Goal: Contribute content: Add original content to the website for others to see

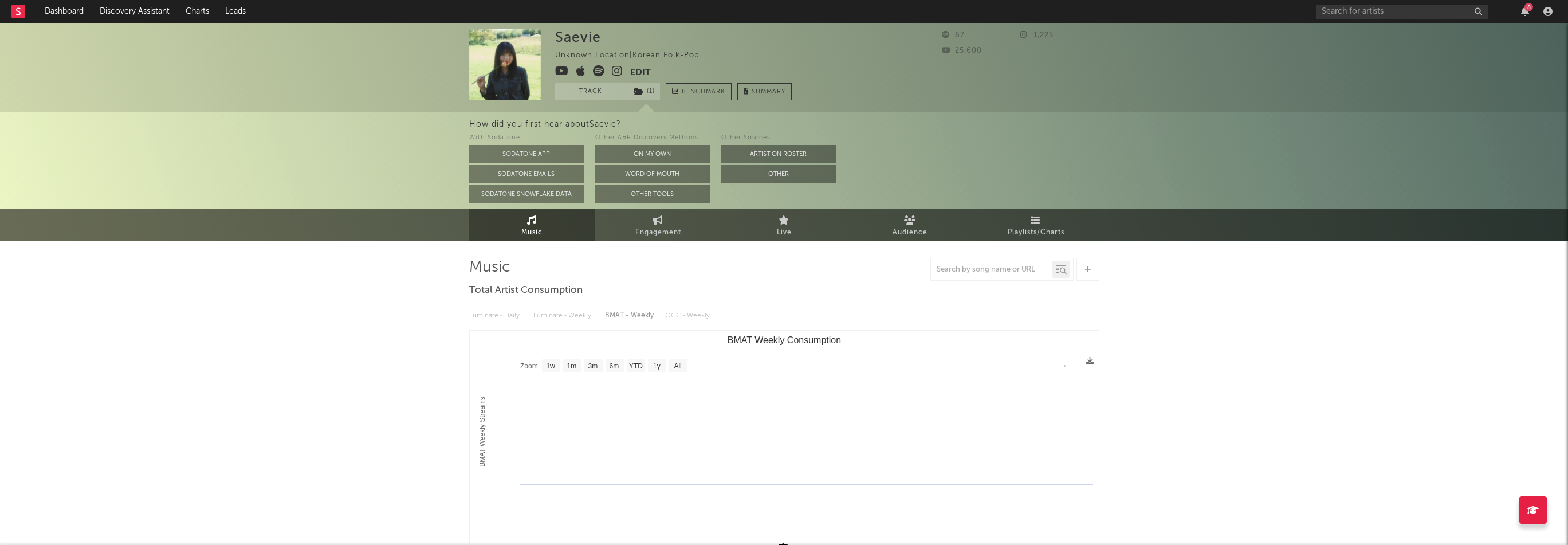
select select "1w"
click at [1374, 12] on input "text" at bounding box center [1402, 12] width 172 height 15
paste input "[URL][DOMAIN_NAME]"
type input "[URL][DOMAIN_NAME]"
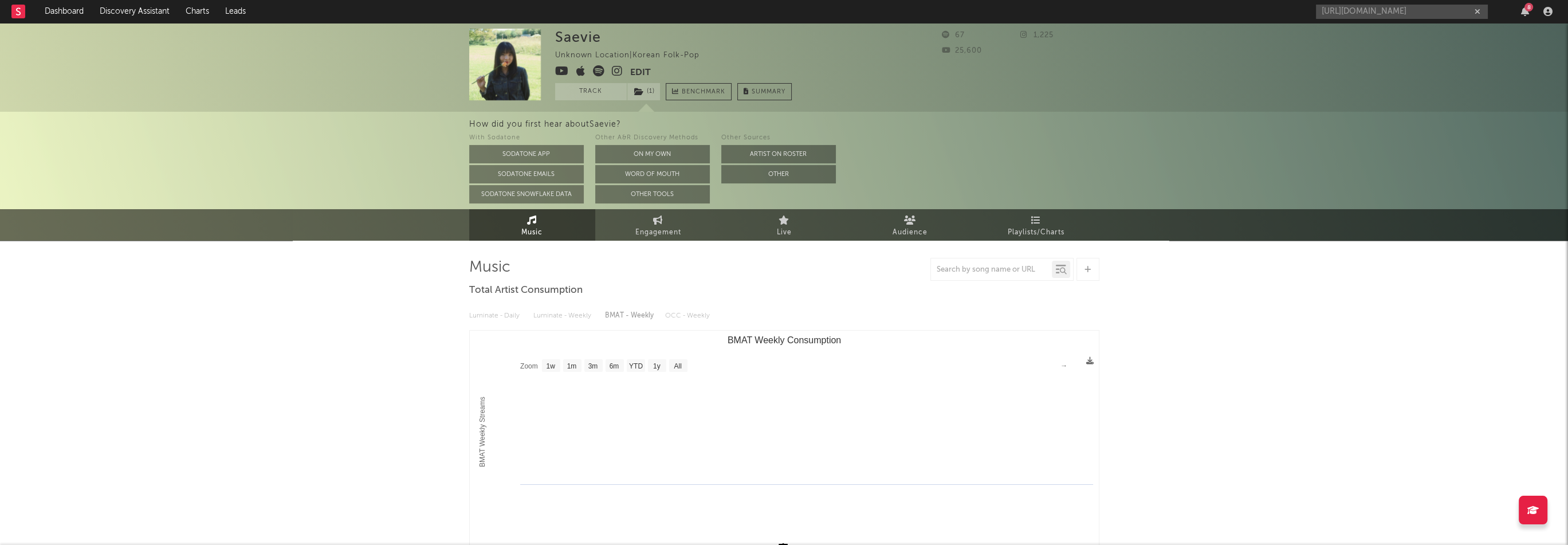
click at [1245, 67] on div "Saevie Unknown Location | Korean Folk-Pop Edit Track ( 1 ) Benchmark Summary 67…" at bounding box center [784, 67] width 1568 height 89
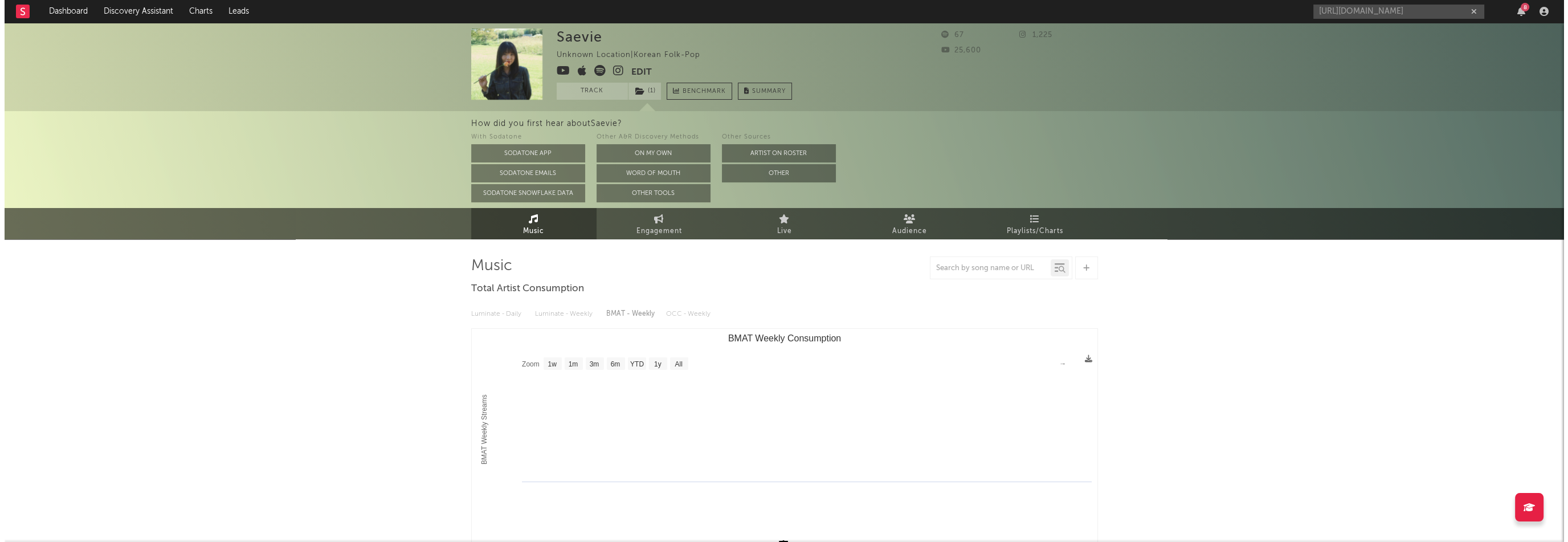
scroll to position [0, 0]
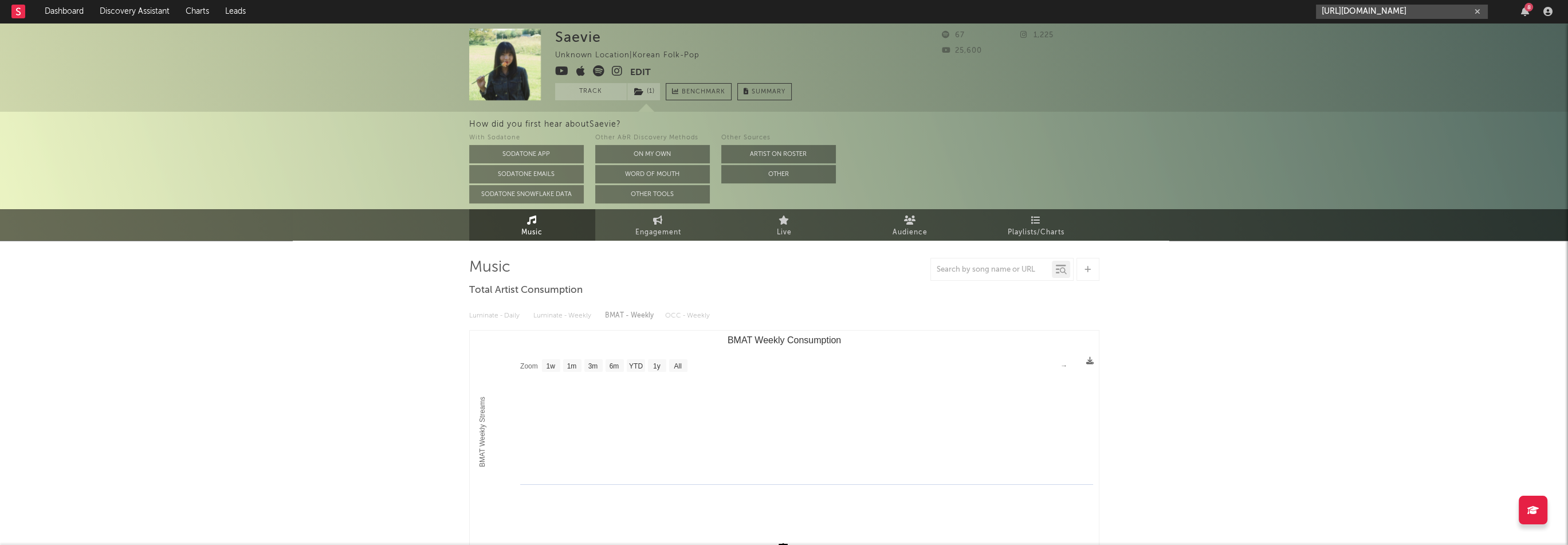
click at [1353, 10] on input "[URL][DOMAIN_NAME]" at bounding box center [1402, 12] width 172 height 15
click at [1414, 46] on div "Saevie Unknown Location | Korean Folk-Pop Edit Track ( 1 ) Benchmark Summary 67…" at bounding box center [784, 67] width 1568 height 89
click at [1387, 9] on input "[URL][DOMAIN_NAME]" at bounding box center [1402, 12] width 172 height 15
click at [1387, 33] on div "[DEMOGRAPHIC_DATA] (SHINJONGMIN)" at bounding box center [1419, 39] width 126 height 28
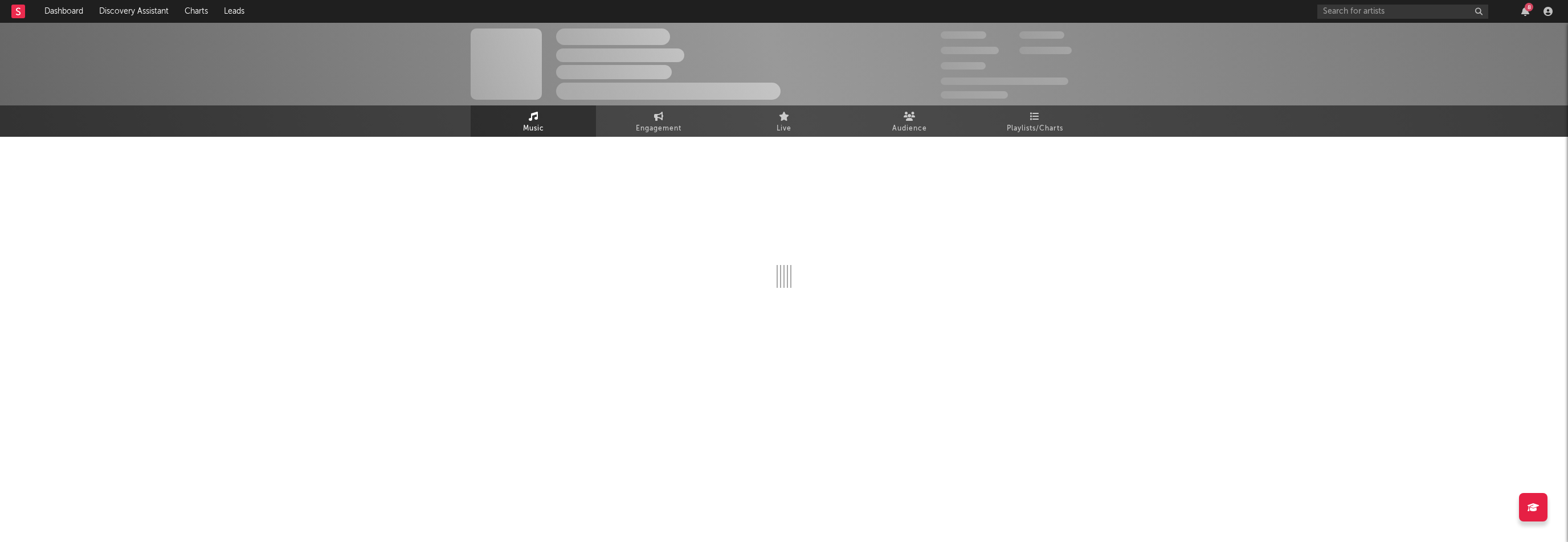
select select "1w"
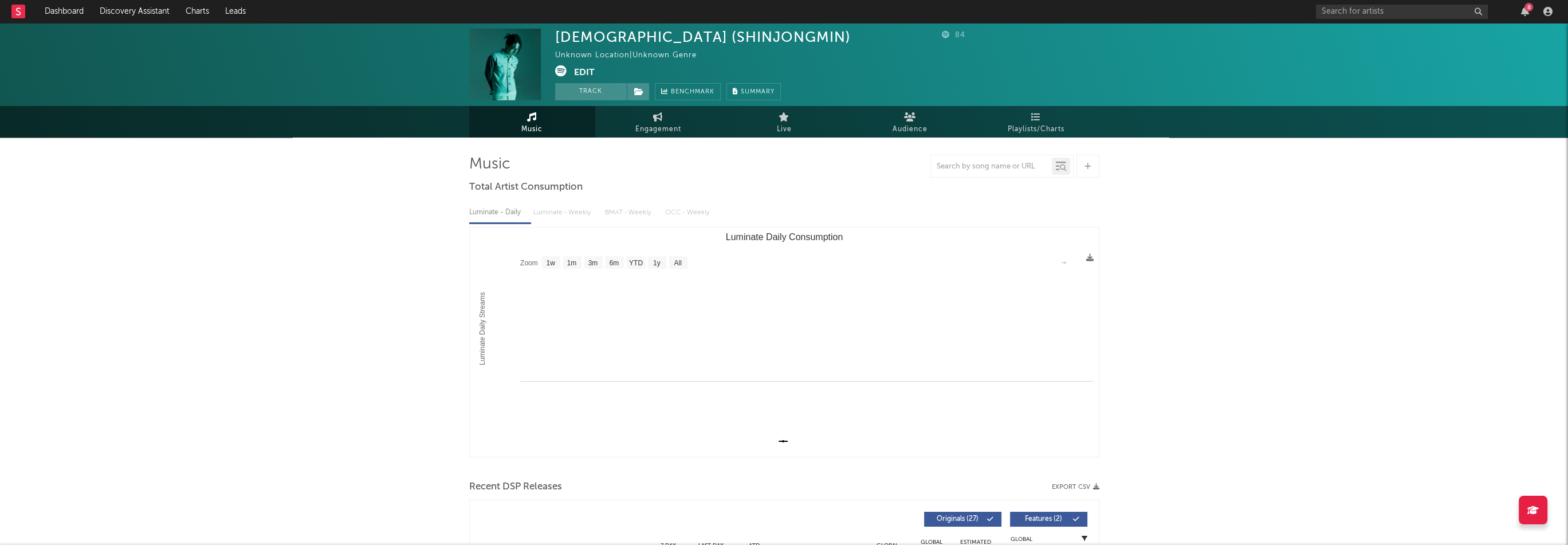
click at [575, 38] on div "[DEMOGRAPHIC_DATA] (SHINJONGMIN)" at bounding box center [703, 36] width 296 height 16
copy div "[DEMOGRAPHIC_DATA]"
click at [587, 77] on button "Edit" at bounding box center [584, 73] width 20 height 15
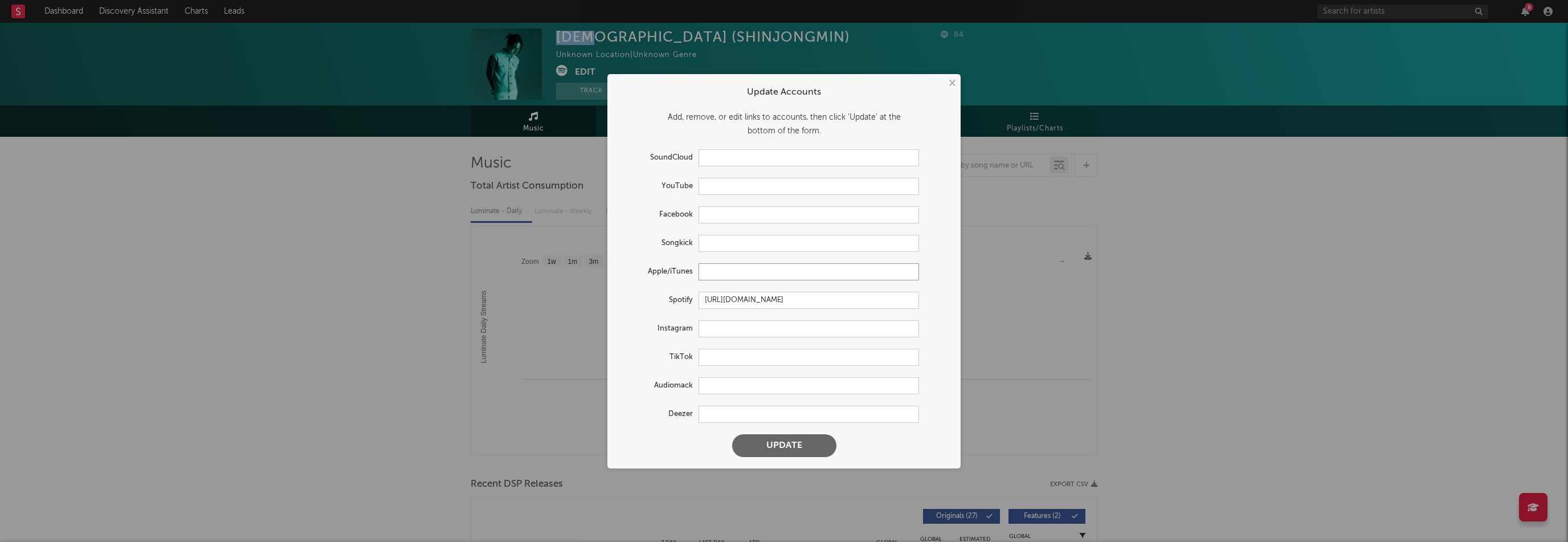
click at [735, 275] on input "text" at bounding box center [809, 272] width 221 height 17
paste input "[URL][DOMAIN_NAME]"
type input "[URL][DOMAIN_NAME]"
click at [813, 444] on button "Update" at bounding box center [784, 445] width 104 height 23
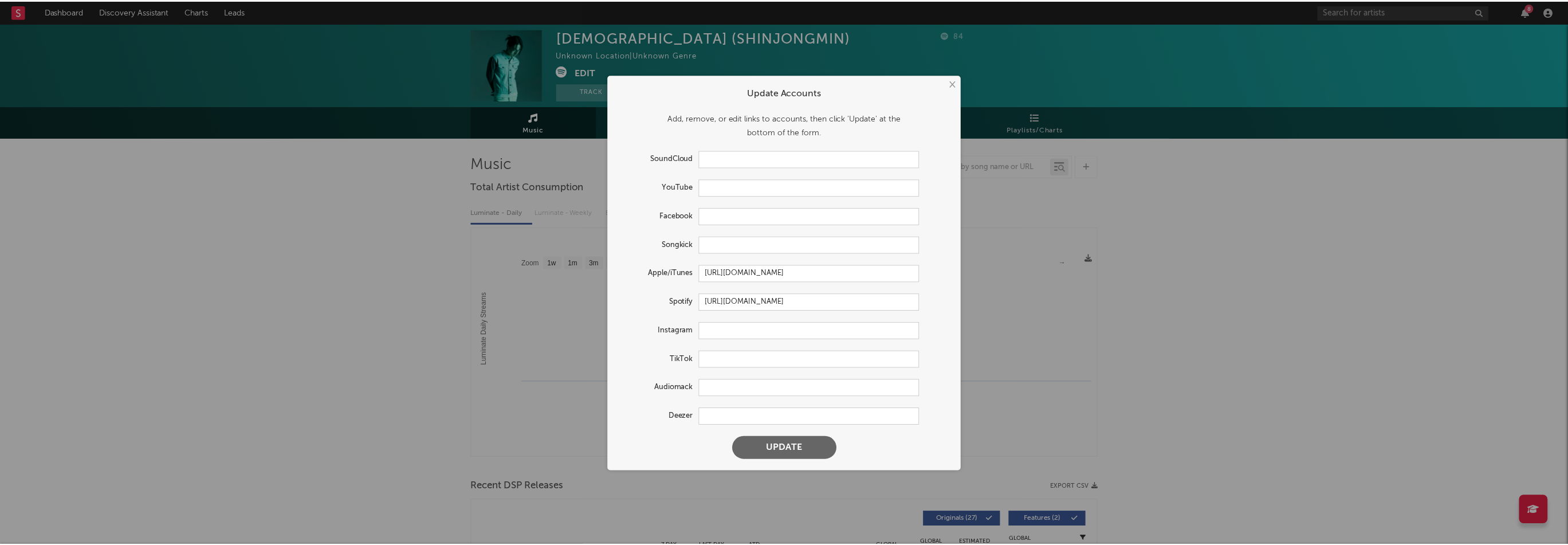
scroll to position [0, 0]
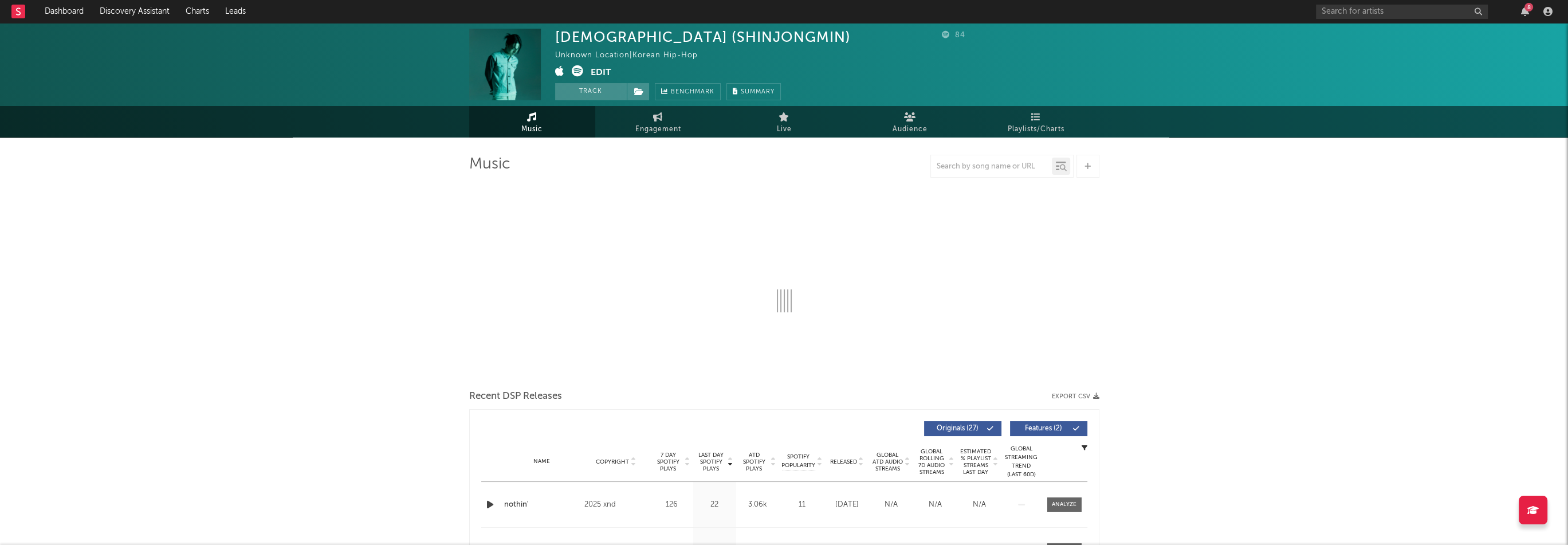
select select "1w"
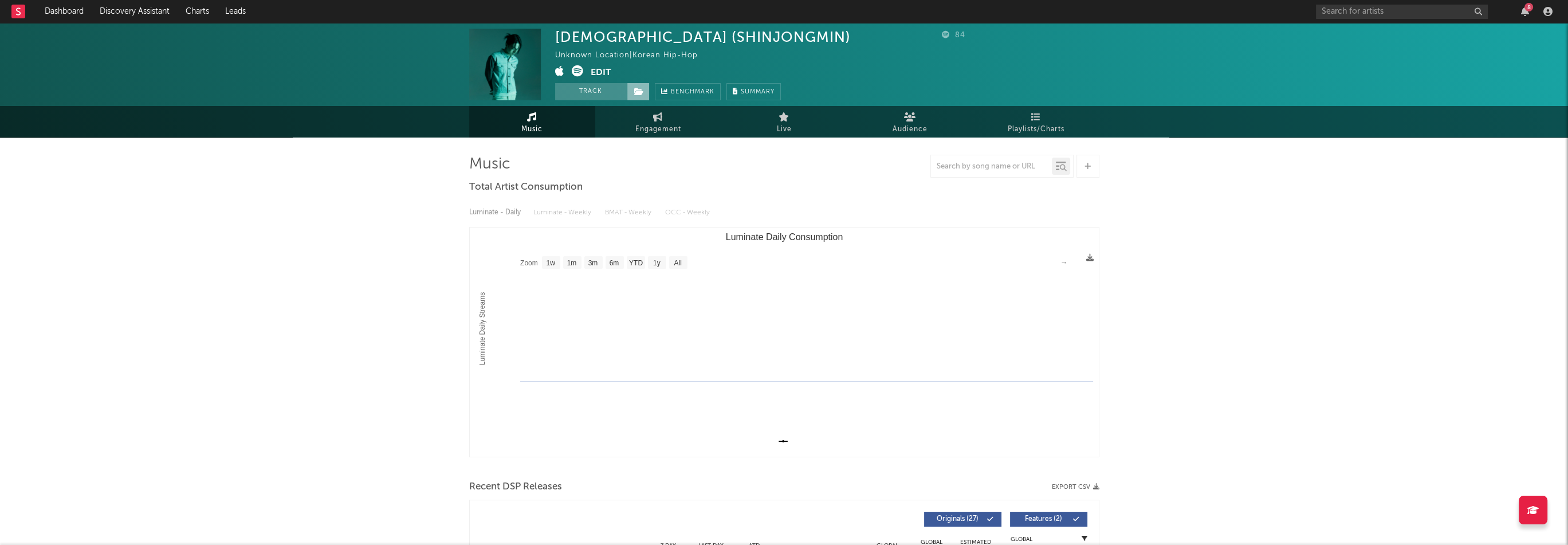
click at [632, 91] on span at bounding box center [638, 92] width 23 height 17
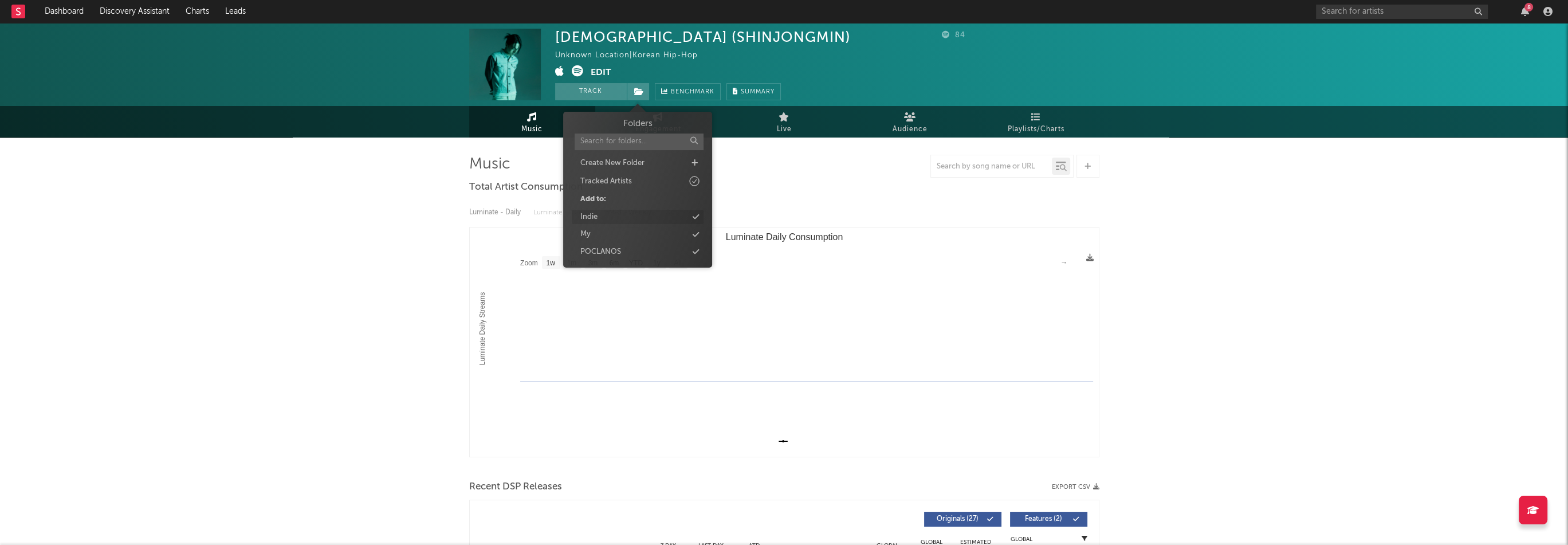
click at [628, 212] on div "Indie" at bounding box center [637, 217] width 132 height 15
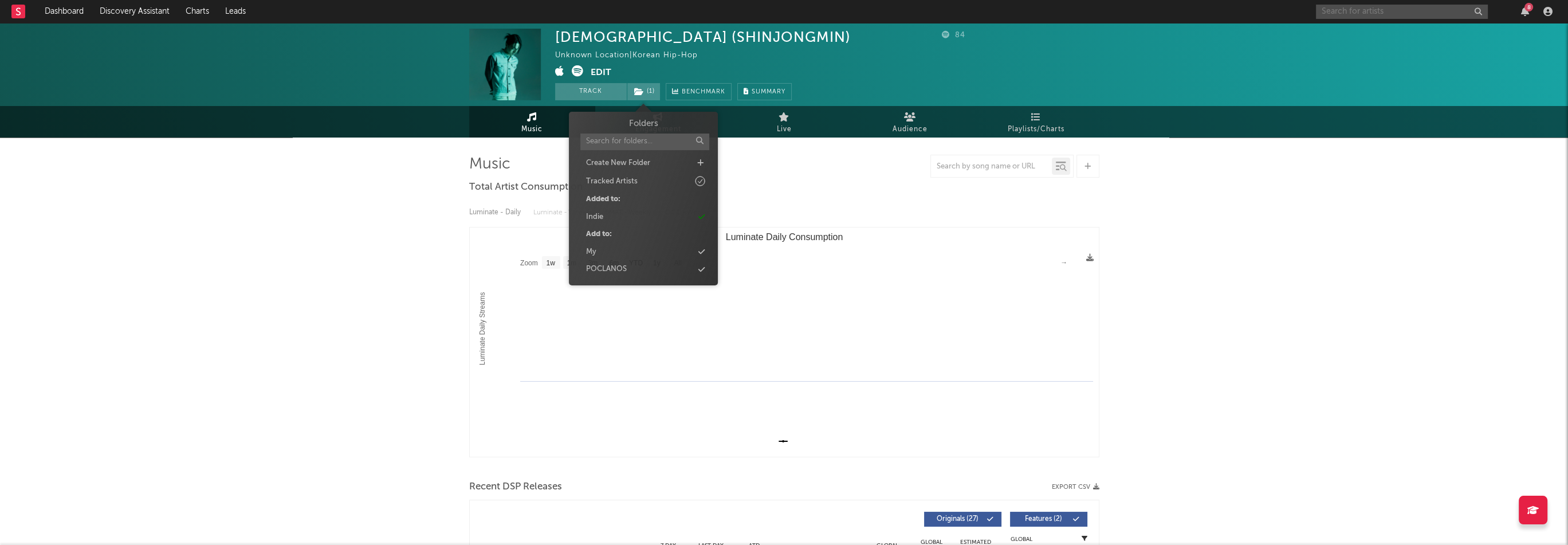
click at [1418, 9] on input "text" at bounding box center [1402, 12] width 172 height 15
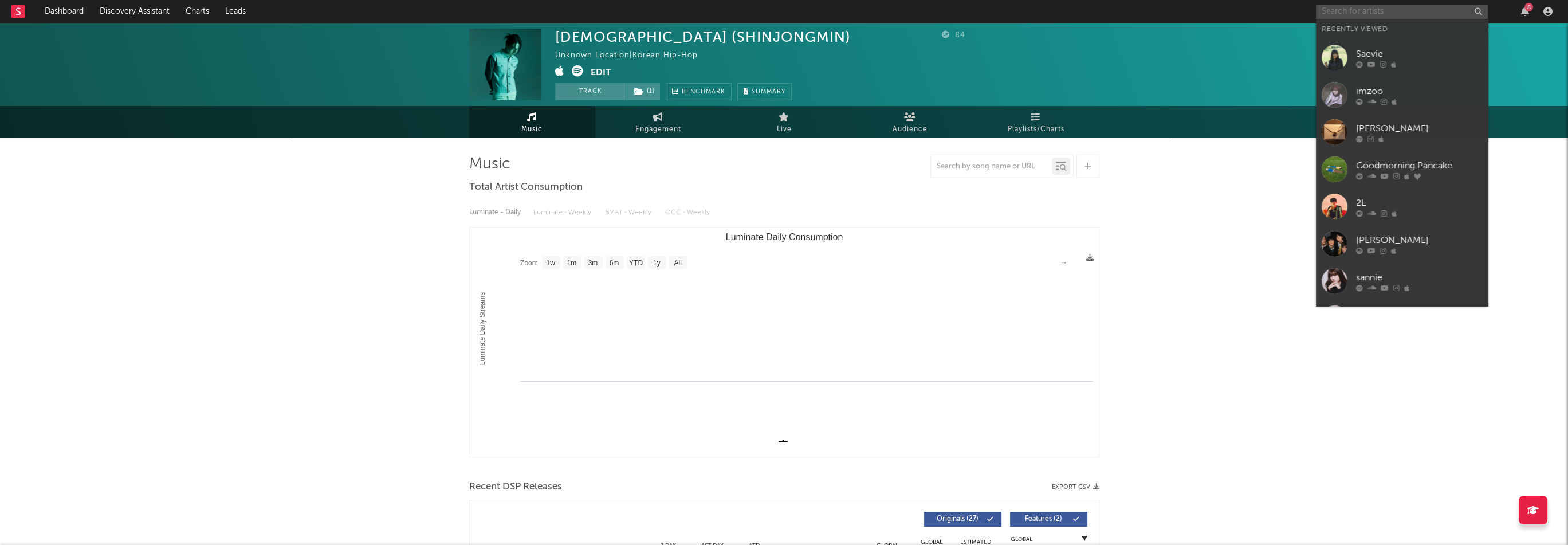
paste input "[URL][DOMAIN_NAME]"
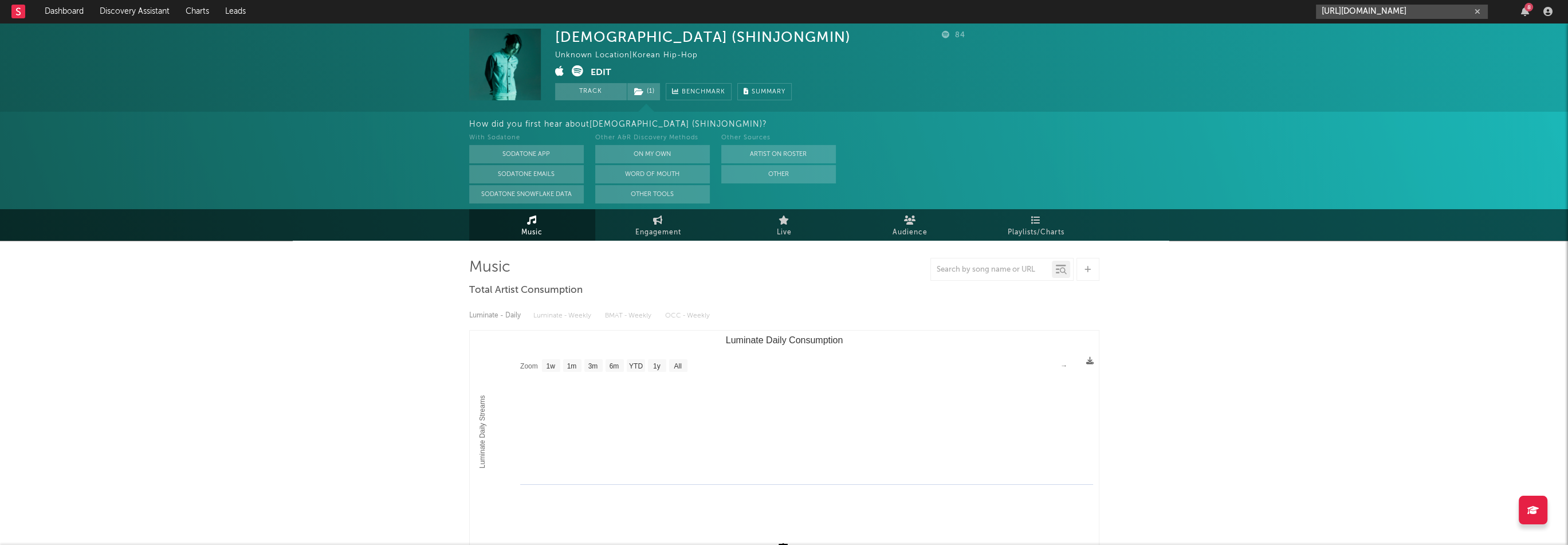
click at [1455, 9] on input "[URL][DOMAIN_NAME]" at bounding box center [1402, 12] width 172 height 15
paste input "[DOMAIN_NAME][URL]"
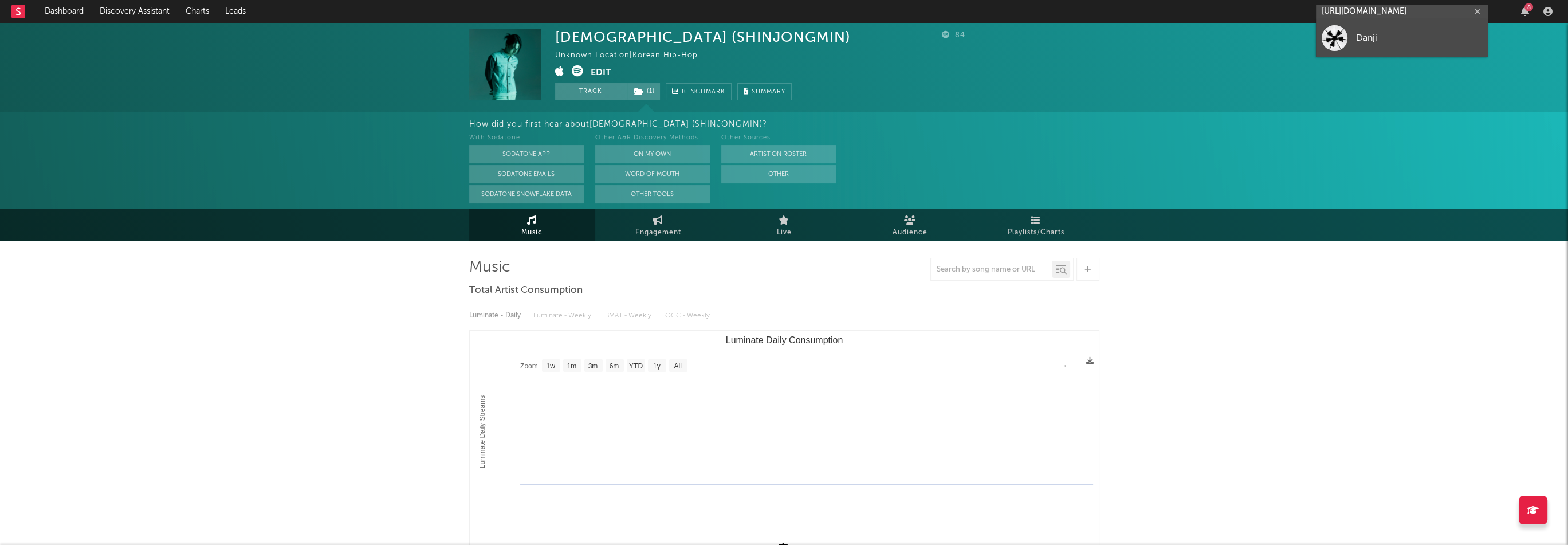
type input "[URL][DOMAIN_NAME]"
click at [1386, 49] on link "Danji" at bounding box center [1402, 38] width 172 height 37
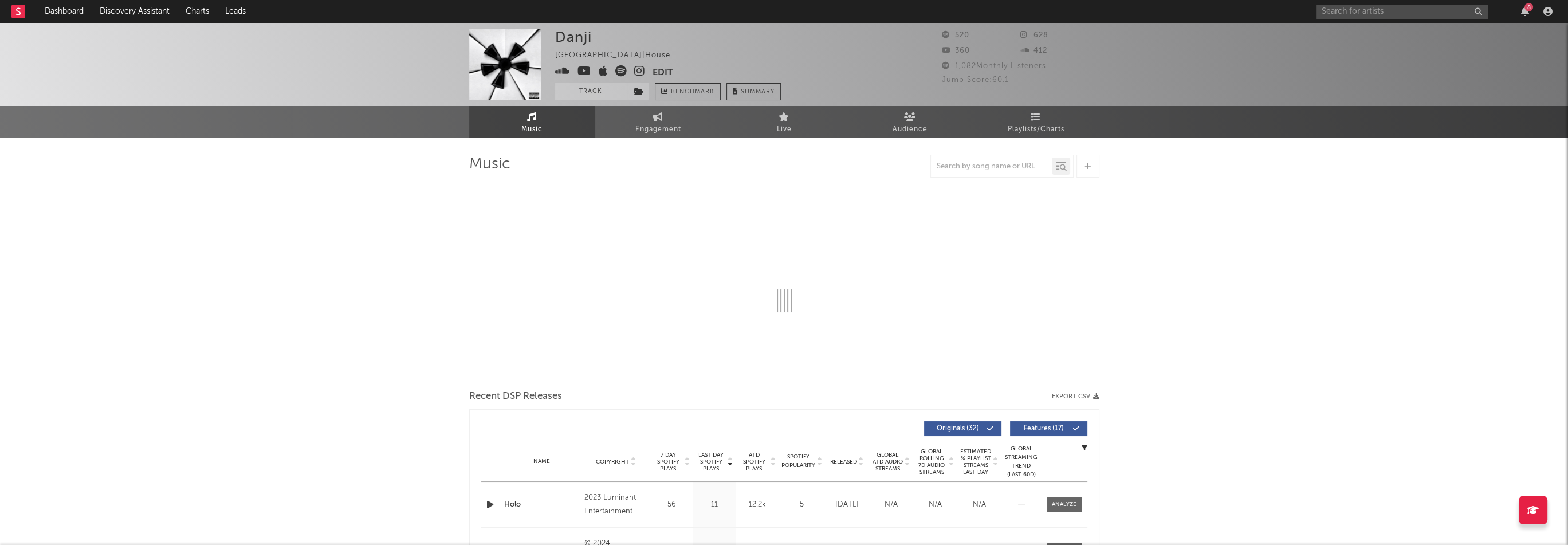
select select "1w"
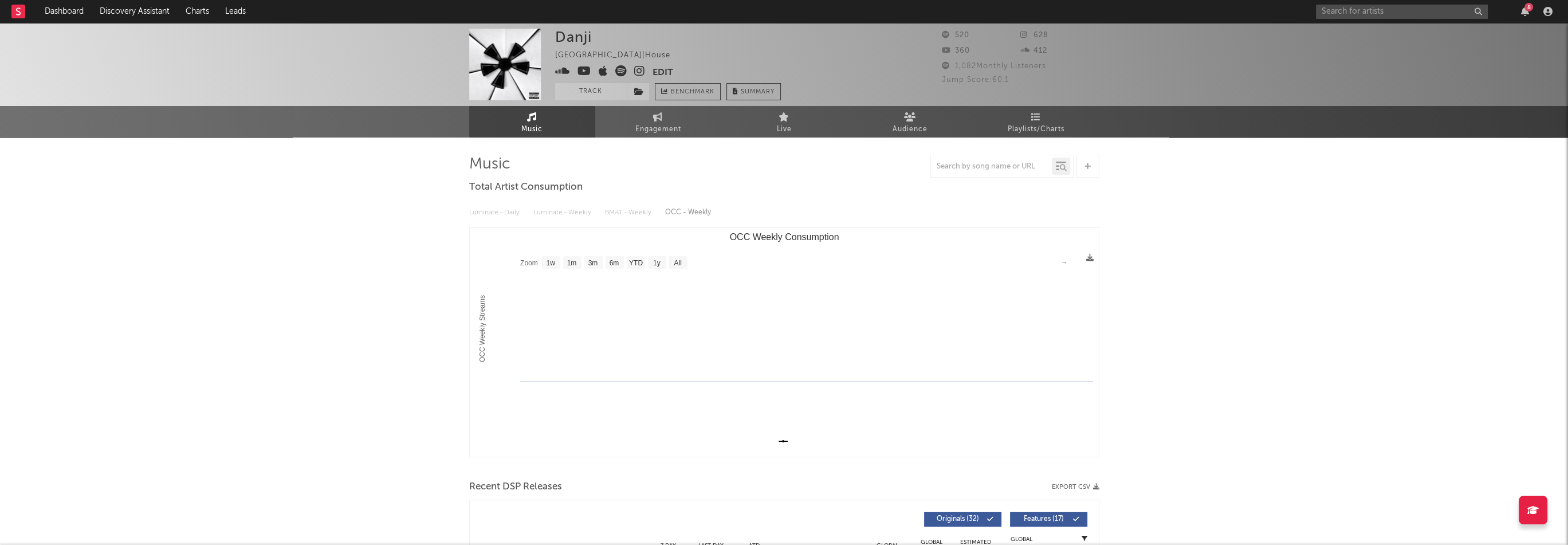
click at [604, 73] on icon at bounding box center [603, 71] width 9 height 11
click at [581, 70] on icon at bounding box center [584, 71] width 14 height 11
click at [643, 70] on icon at bounding box center [639, 71] width 11 height 11
click at [669, 71] on button "Edit" at bounding box center [663, 73] width 20 height 15
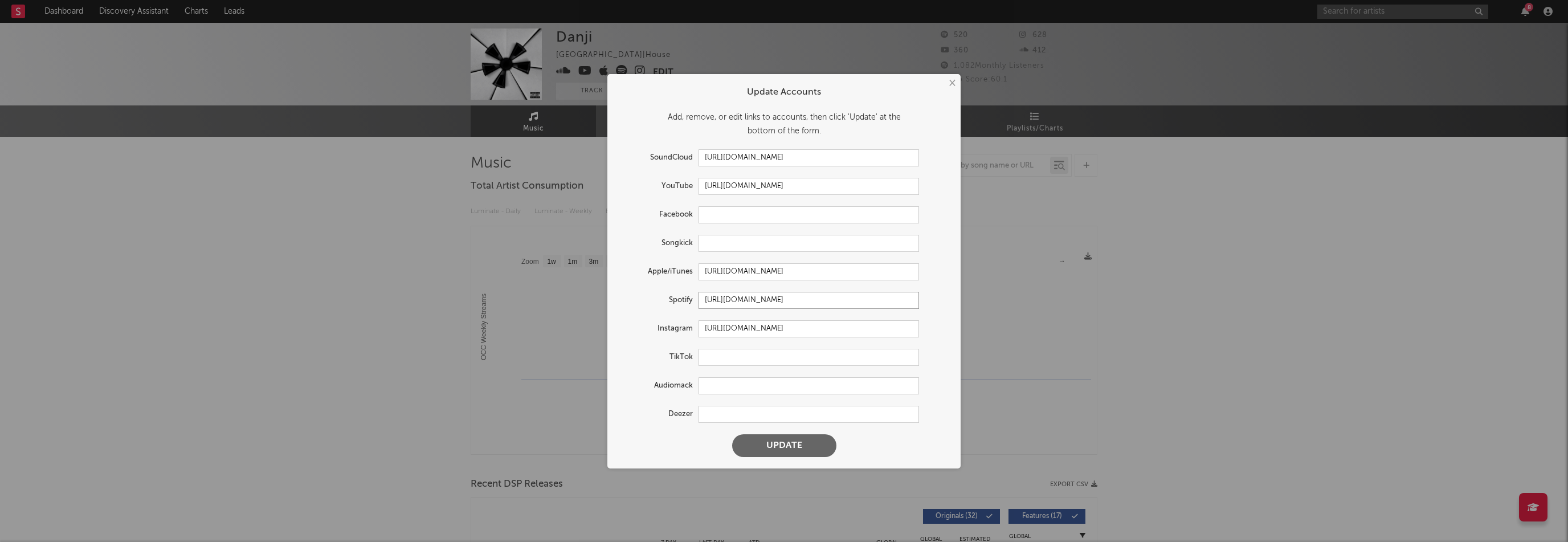
click at [788, 302] on input "[URL][DOMAIN_NAME]" at bounding box center [809, 300] width 221 height 17
click at [785, 274] on input "[URL][DOMAIN_NAME]" at bounding box center [809, 272] width 221 height 17
paste input "kr/artist/danji/1688066939"
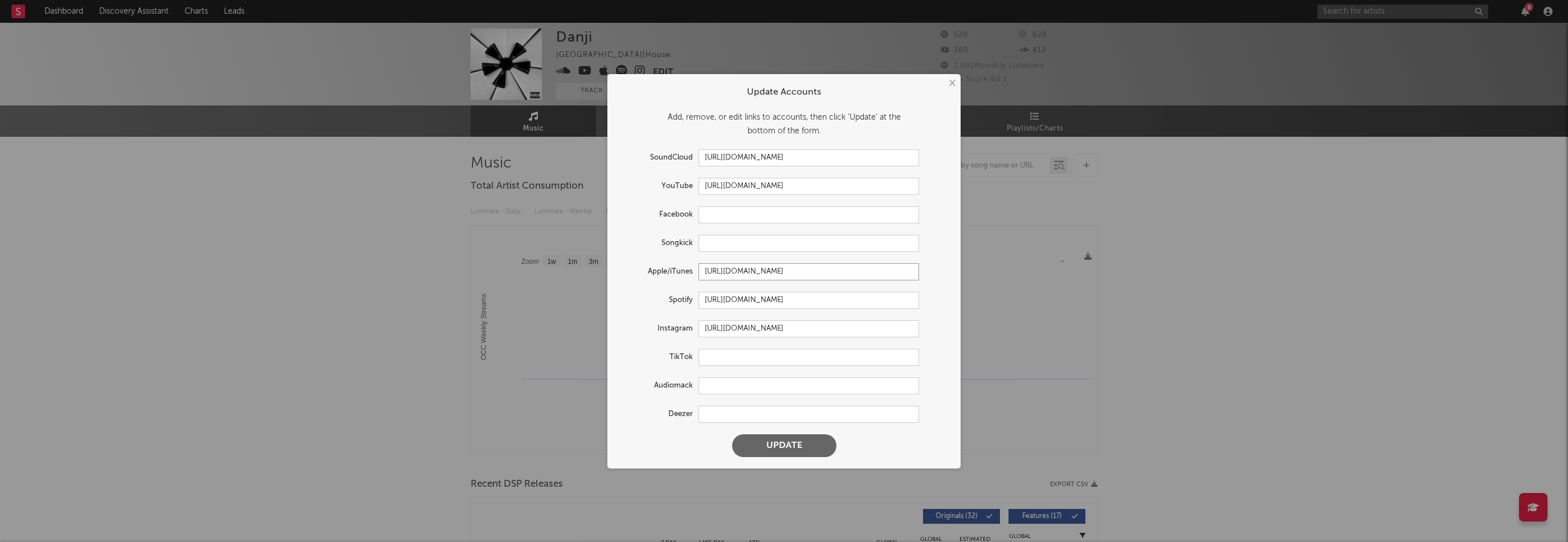
type input "[URL][DOMAIN_NAME]"
click at [797, 153] on input "[URL][DOMAIN_NAME]" at bounding box center [809, 157] width 221 height 17
click at [797, 437] on button "Update" at bounding box center [784, 445] width 104 height 23
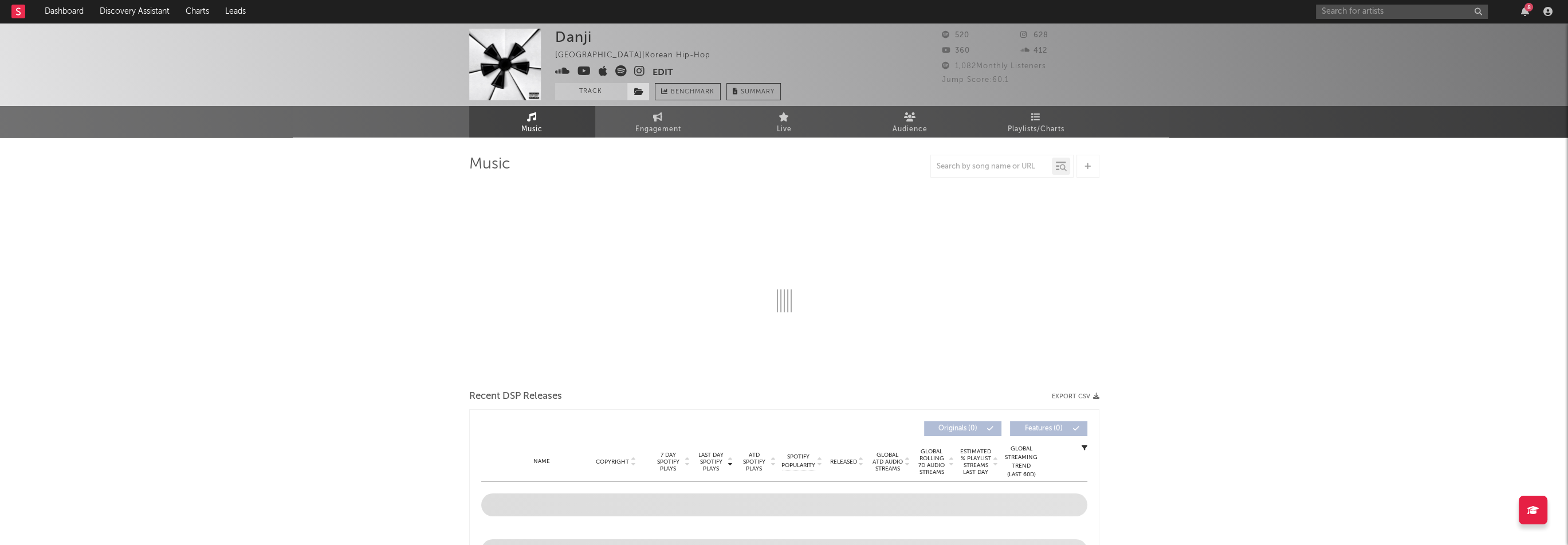
click at [641, 90] on icon at bounding box center [639, 92] width 10 height 8
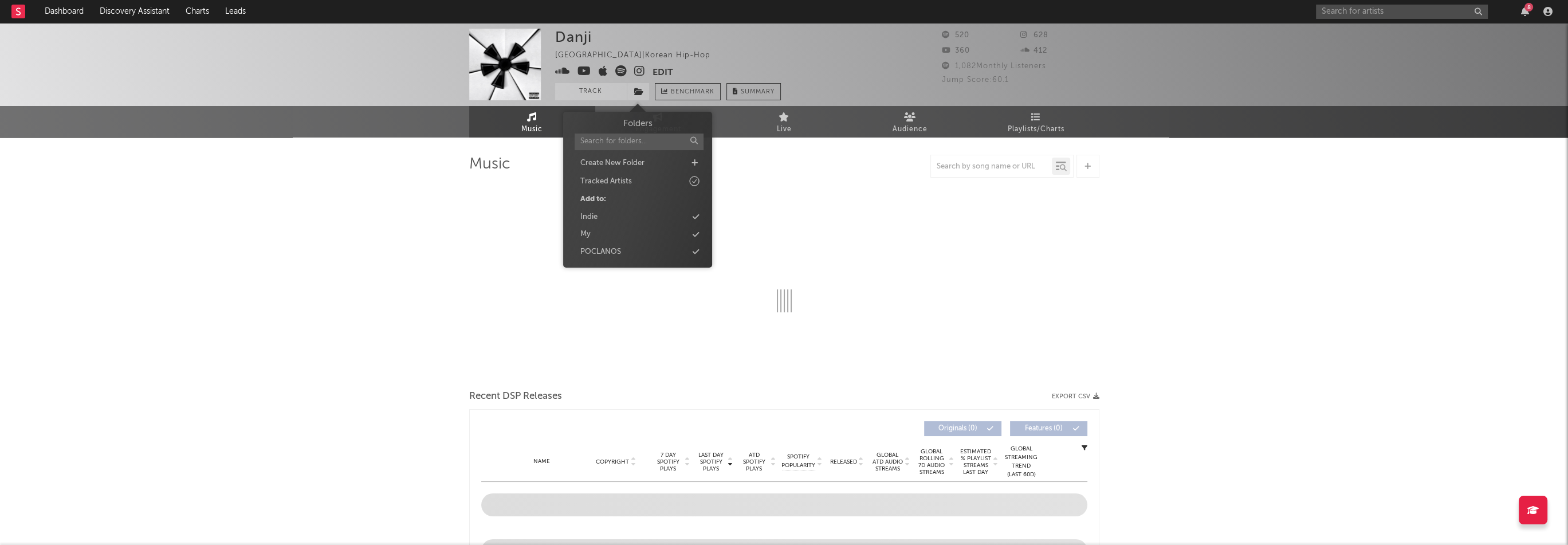
select select "1w"
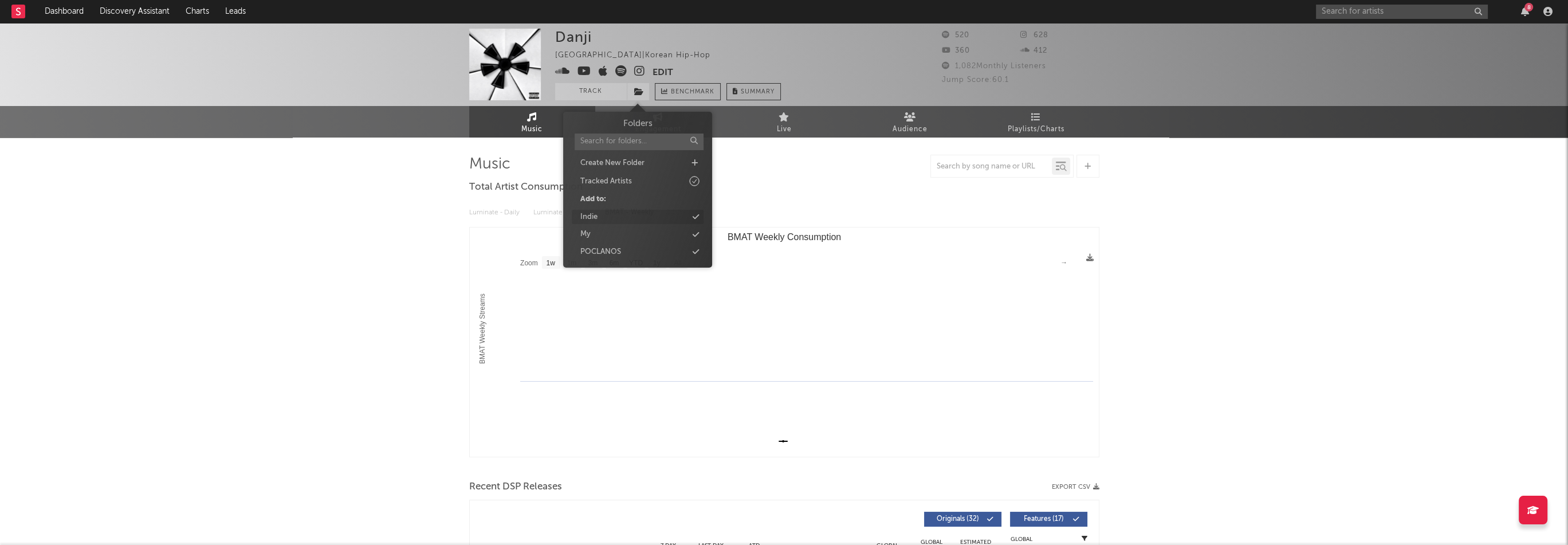
click at [621, 212] on div "Indie" at bounding box center [637, 217] width 132 height 15
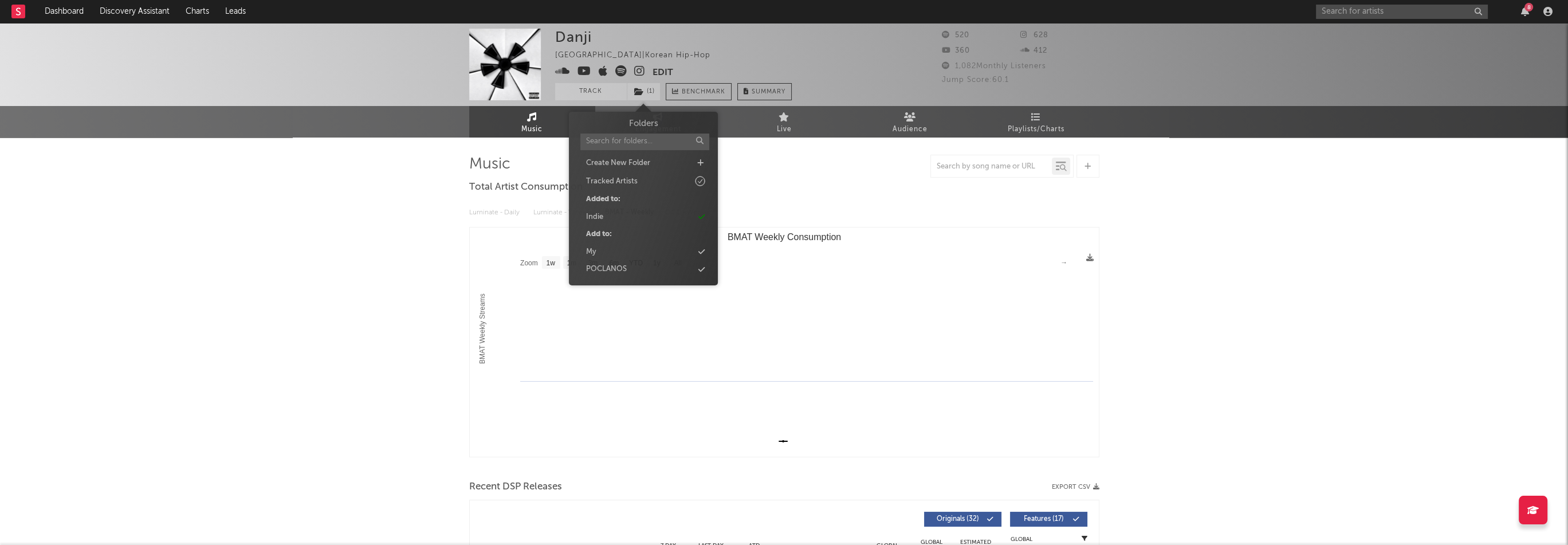
click at [564, 69] on icon at bounding box center [562, 71] width 15 height 11
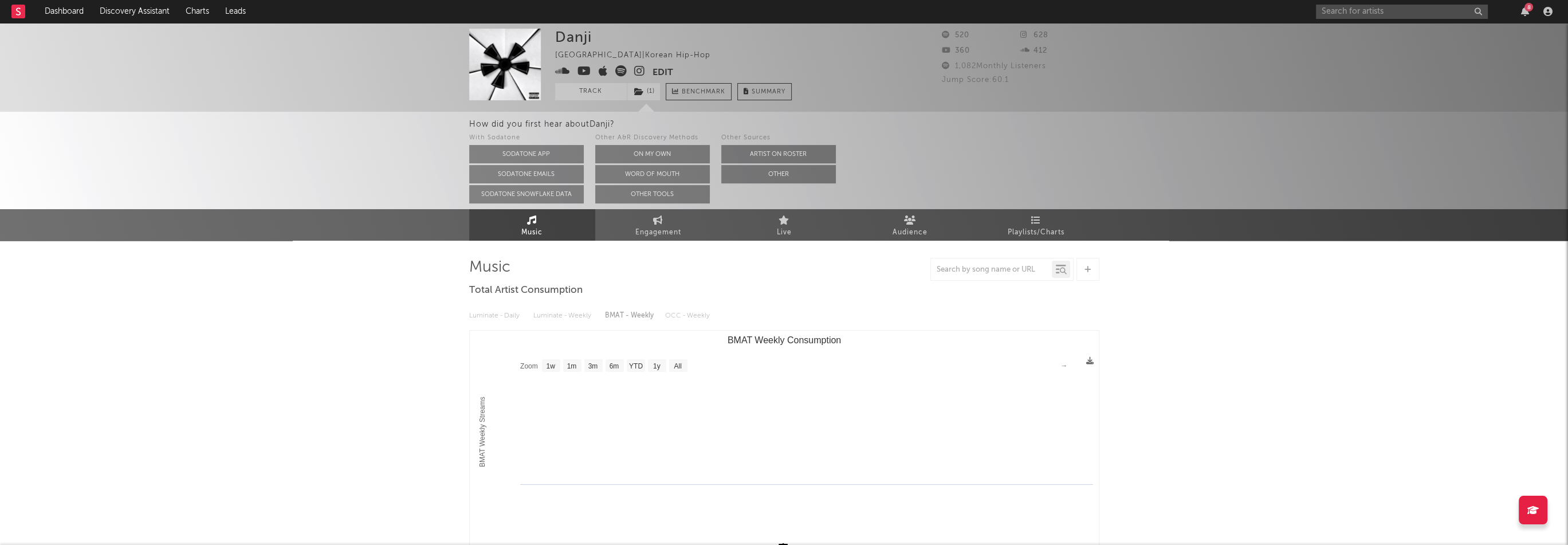
click at [639, 71] on icon at bounding box center [639, 71] width 11 height 11
click at [1340, 13] on input "text" at bounding box center [1402, 12] width 172 height 15
paste input "[URL][DOMAIN_NAME]"
type input "[URL][DOMAIN_NAME]"
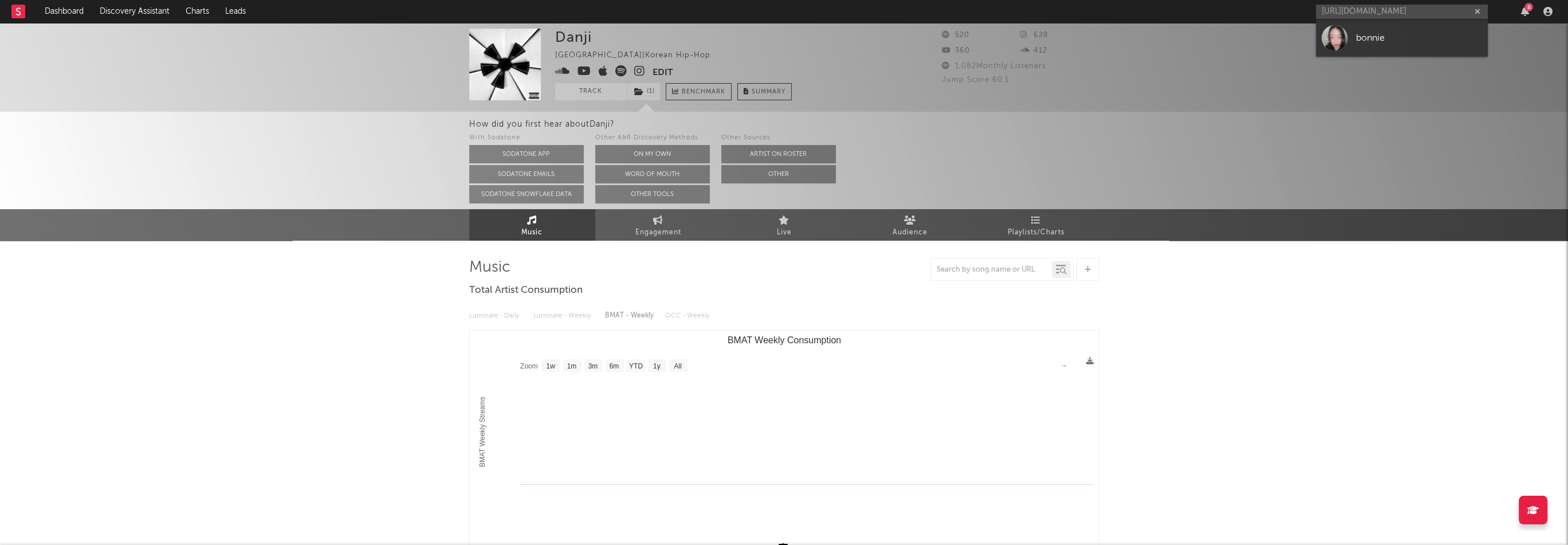
click at [1369, 34] on div "bonnie" at bounding box center [1419, 38] width 126 height 14
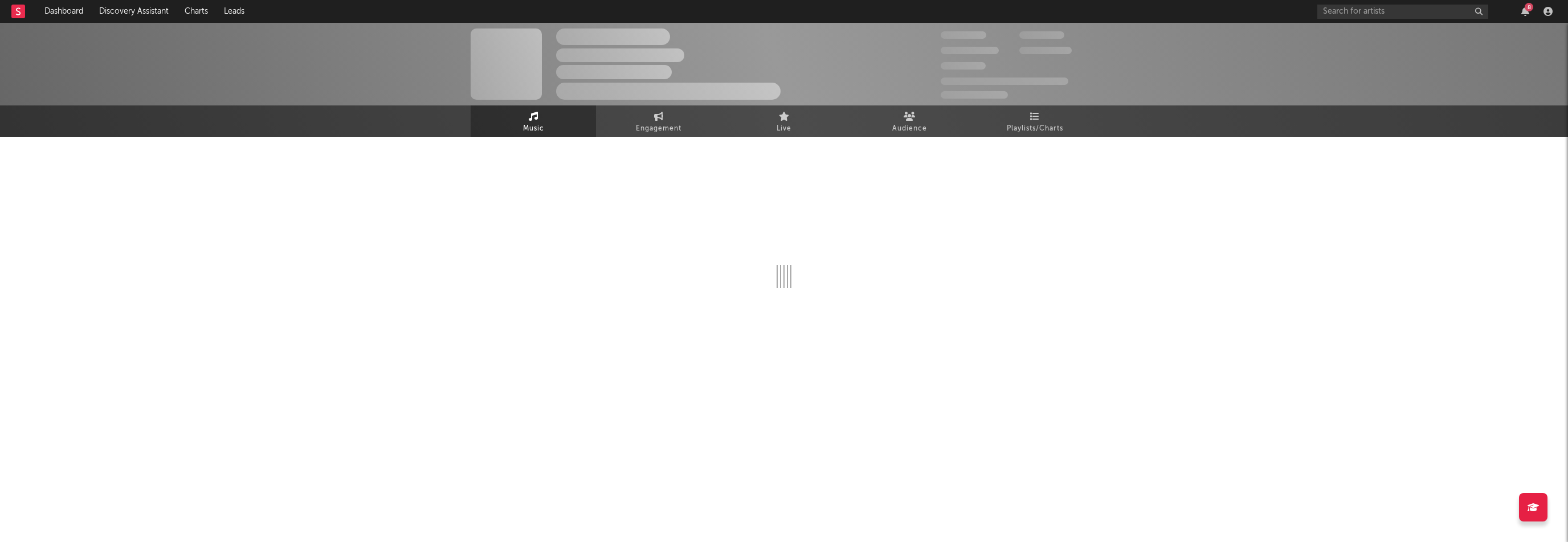
select select "1w"
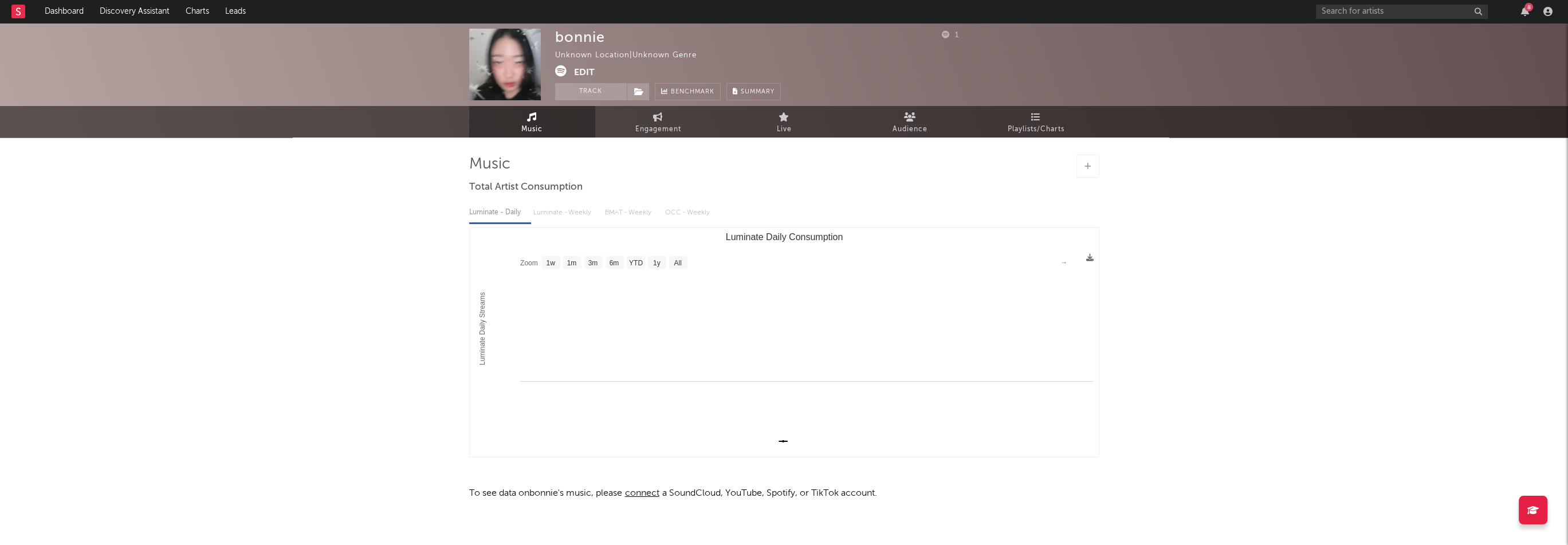
click at [579, 40] on div "bonnie" at bounding box center [580, 36] width 50 height 16
copy div "bonnie"
click at [589, 71] on button "Edit" at bounding box center [584, 73] width 20 height 15
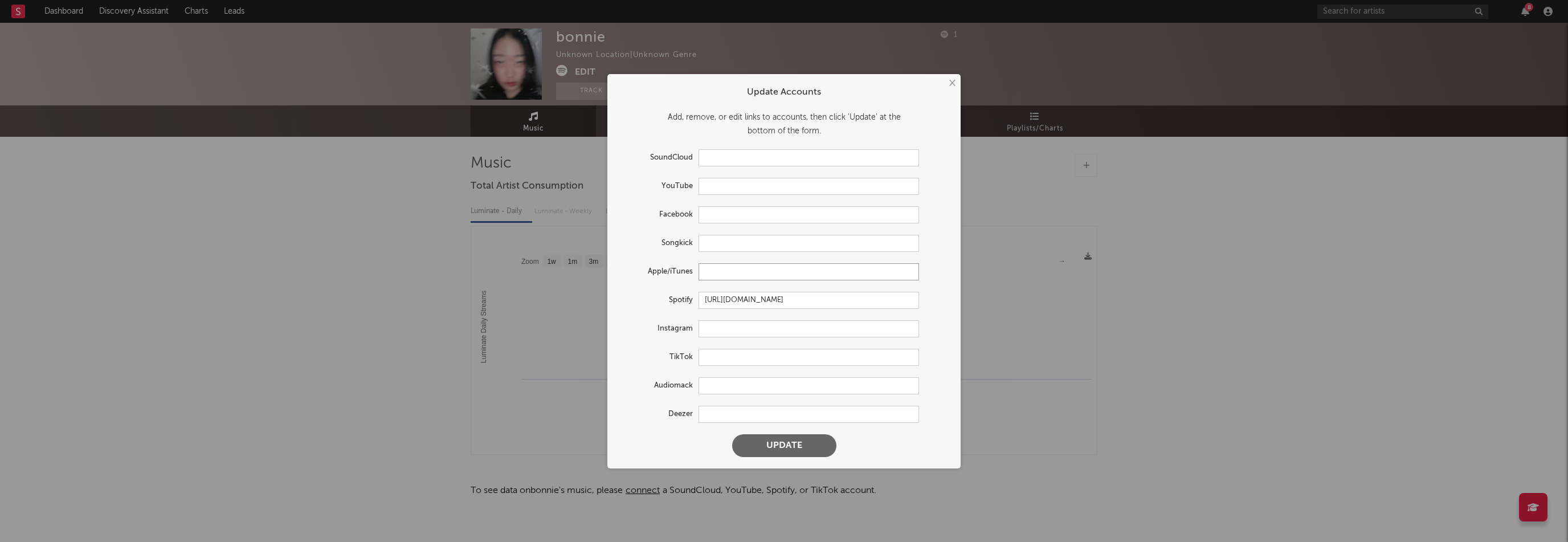
click at [727, 270] on input "text" at bounding box center [809, 272] width 221 height 17
paste input "[URL][DOMAIN_NAME]"
type input "[URL][DOMAIN_NAME]"
click at [809, 444] on button "Update" at bounding box center [784, 445] width 104 height 23
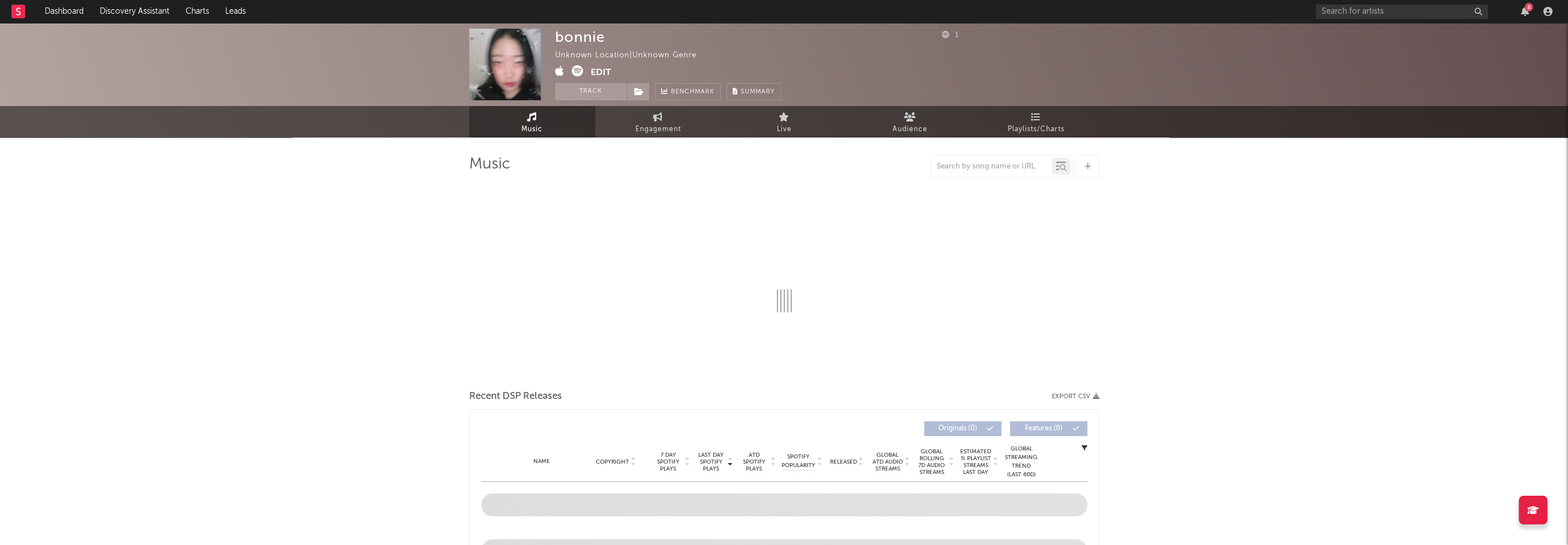
select select "1w"
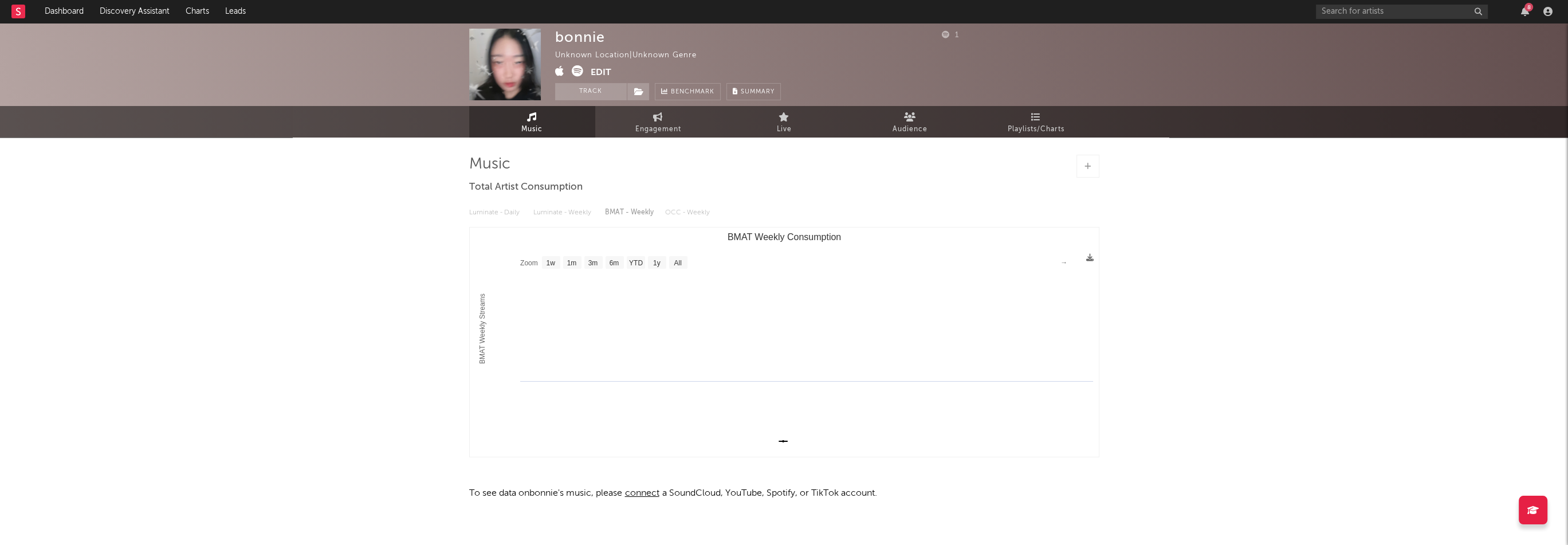
click at [602, 72] on button "Edit" at bounding box center [601, 73] width 20 height 15
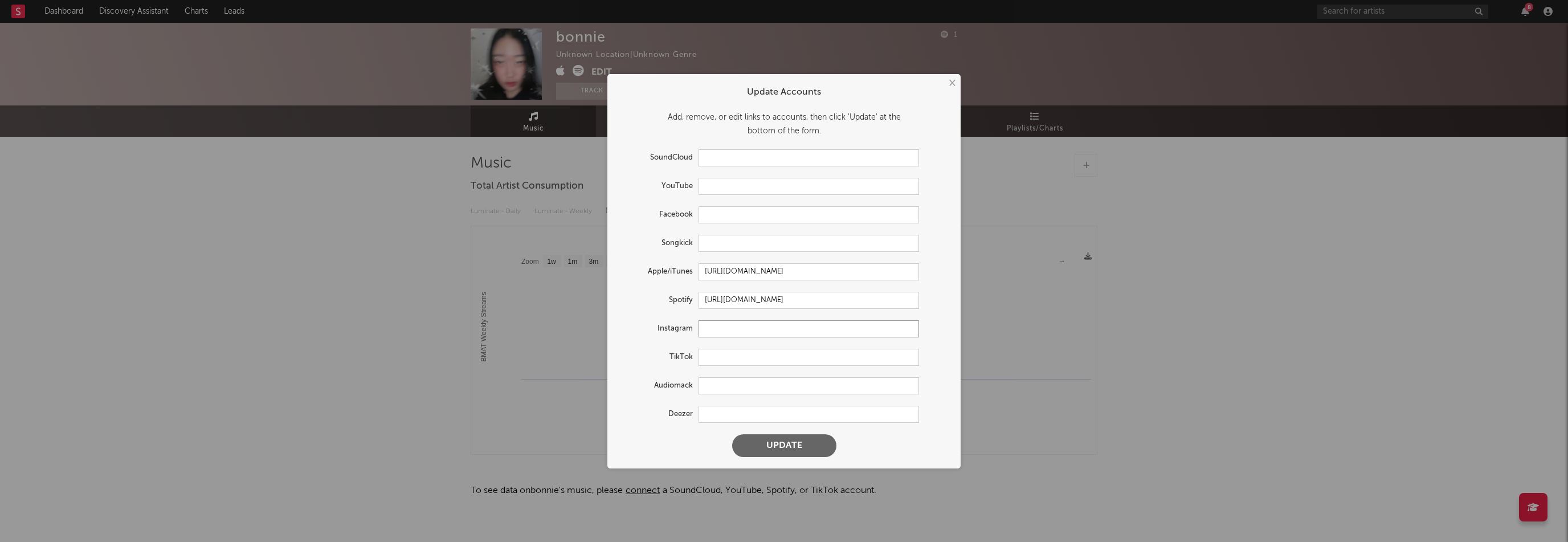
click at [711, 323] on input "text" at bounding box center [809, 329] width 221 height 17
paste input "[URL][DOMAIN_NAME]"
type input "[URL][DOMAIN_NAME]"
click at [723, 188] on input "text" at bounding box center [809, 186] width 221 height 17
paste input "[URL][DOMAIN_NAME]"
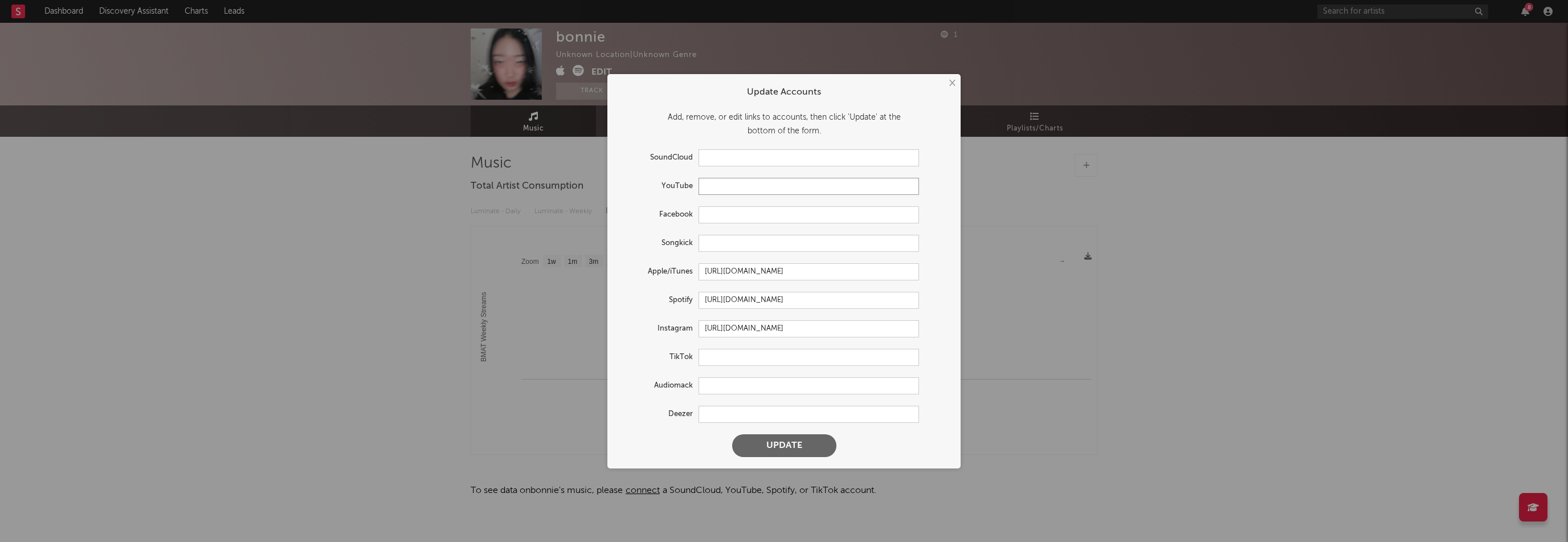
type input "[URL][DOMAIN_NAME]"
click at [740, 154] on input "text" at bounding box center [809, 157] width 221 height 17
paste input "[URL][DOMAIN_NAME]"
type input "[URL][DOMAIN_NAME]"
click at [803, 451] on button "Update" at bounding box center [784, 445] width 104 height 23
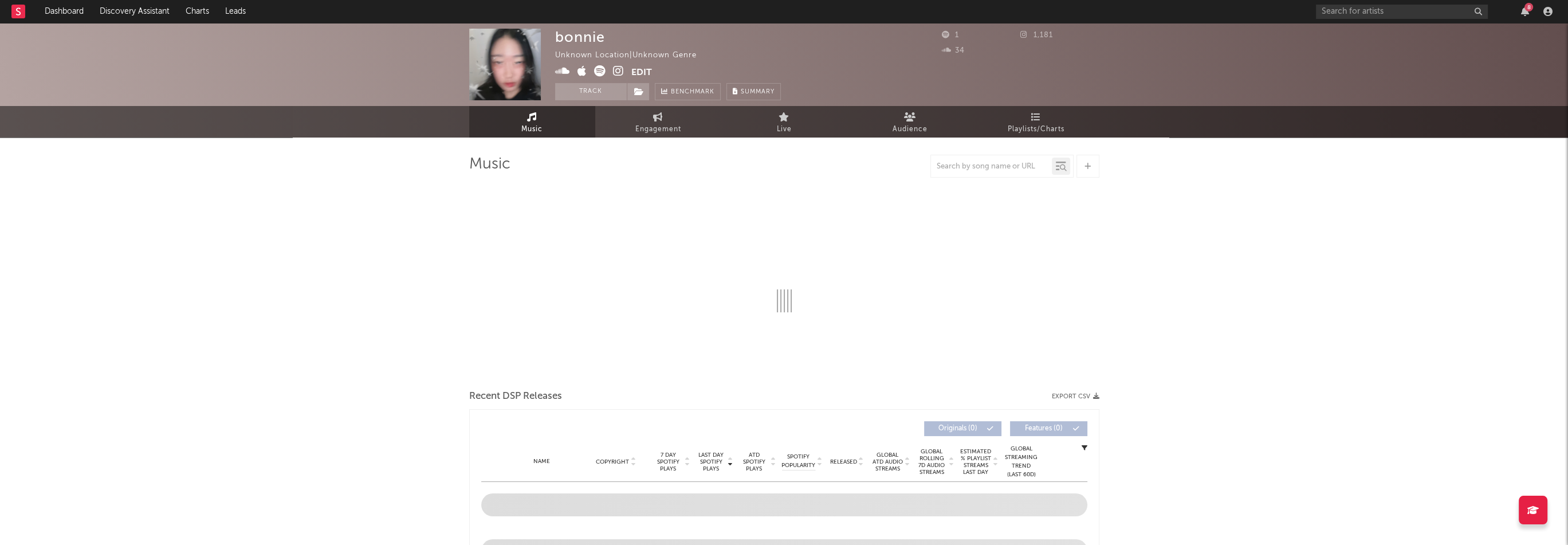
select select "1w"
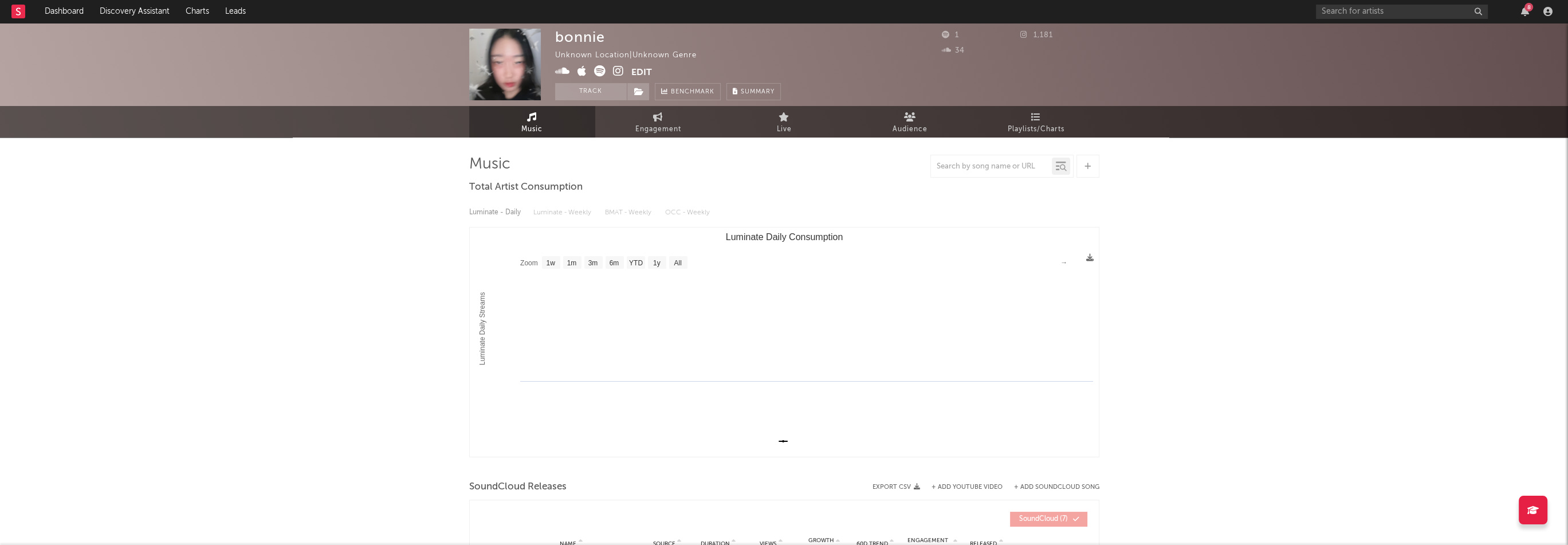
select select "1w"
click at [637, 88] on icon at bounding box center [639, 92] width 10 height 8
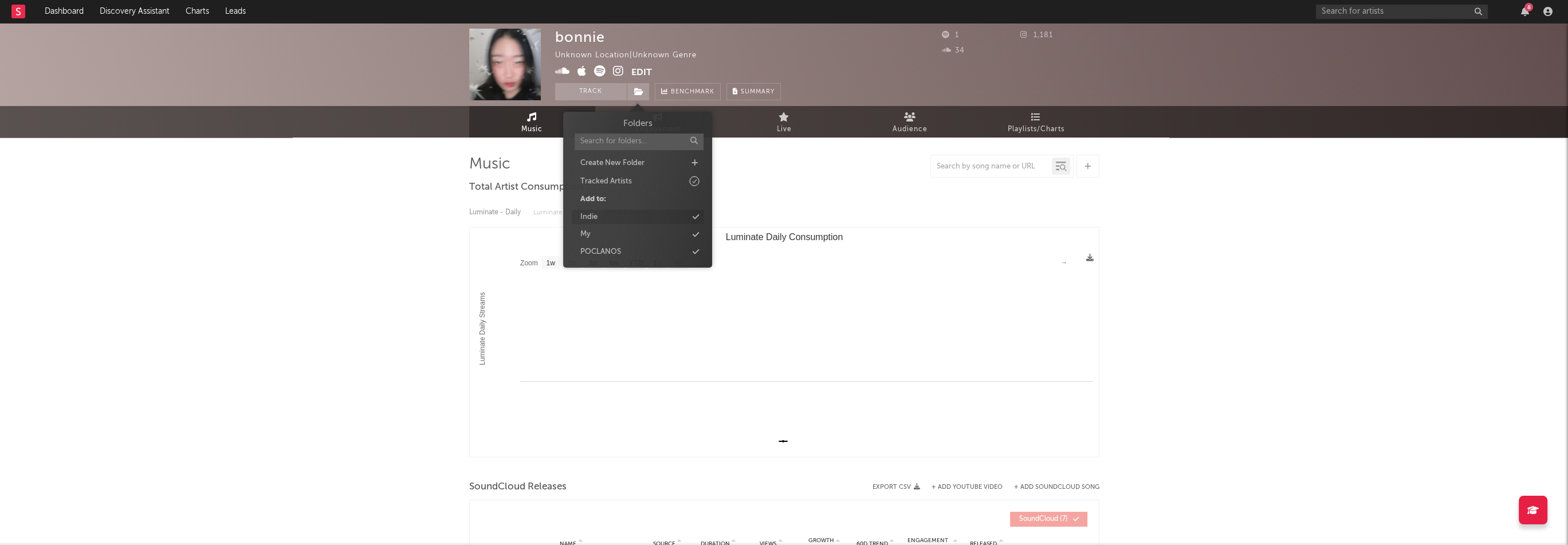
click at [633, 214] on div "Indie" at bounding box center [637, 217] width 132 height 15
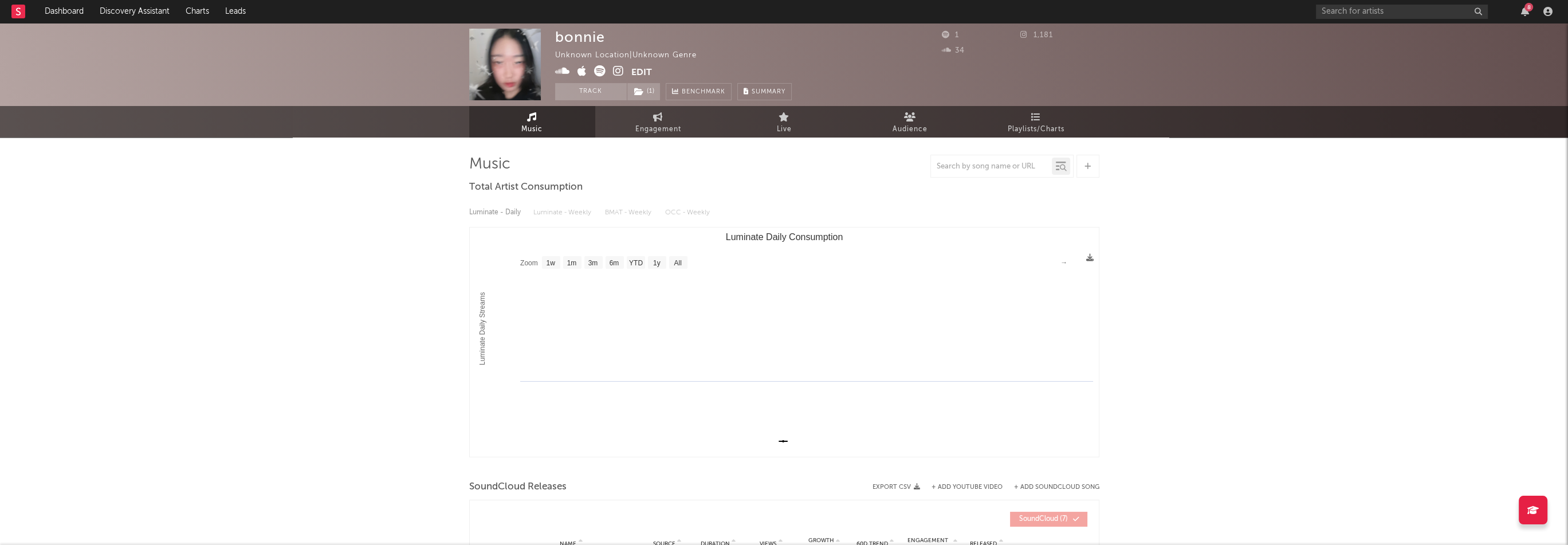
click at [335, 210] on div "bonnie Unknown Location | Unknown Genre Edit Track ( 1 ) Benchmark Summary 1 1,…" at bounding box center [784, 432] width 1568 height 819
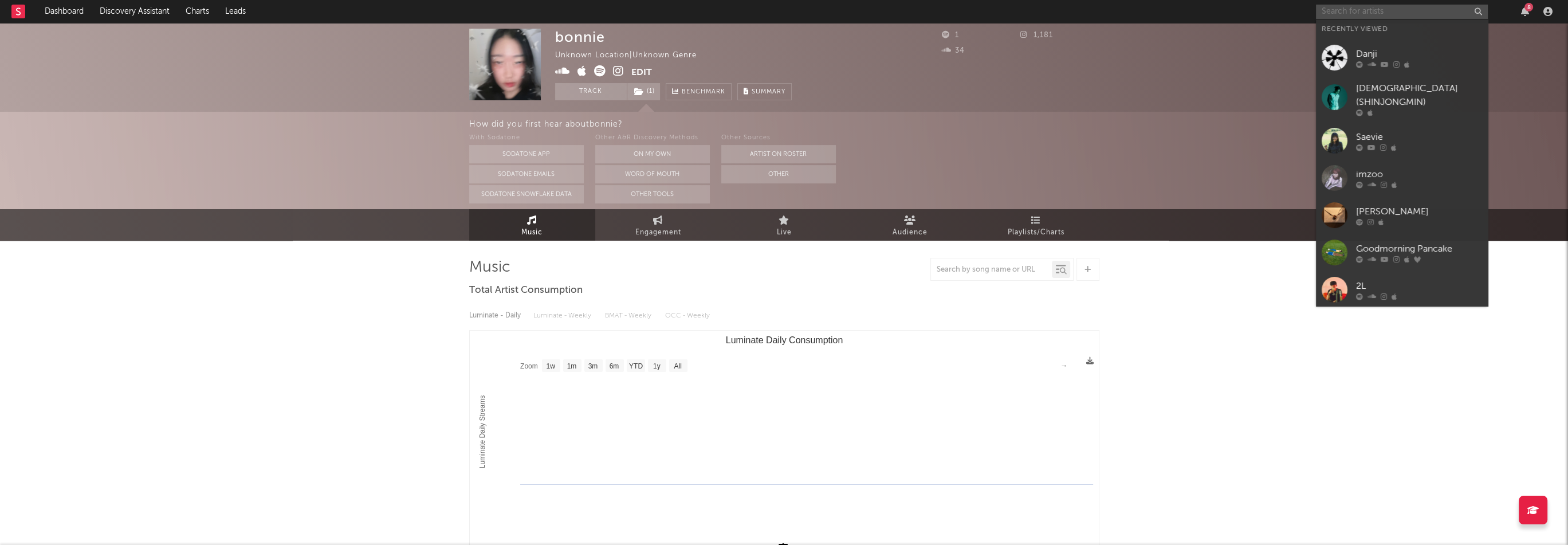
click at [1398, 13] on input "text" at bounding box center [1402, 12] width 172 height 15
paste input "[URL][DOMAIN_NAME]"
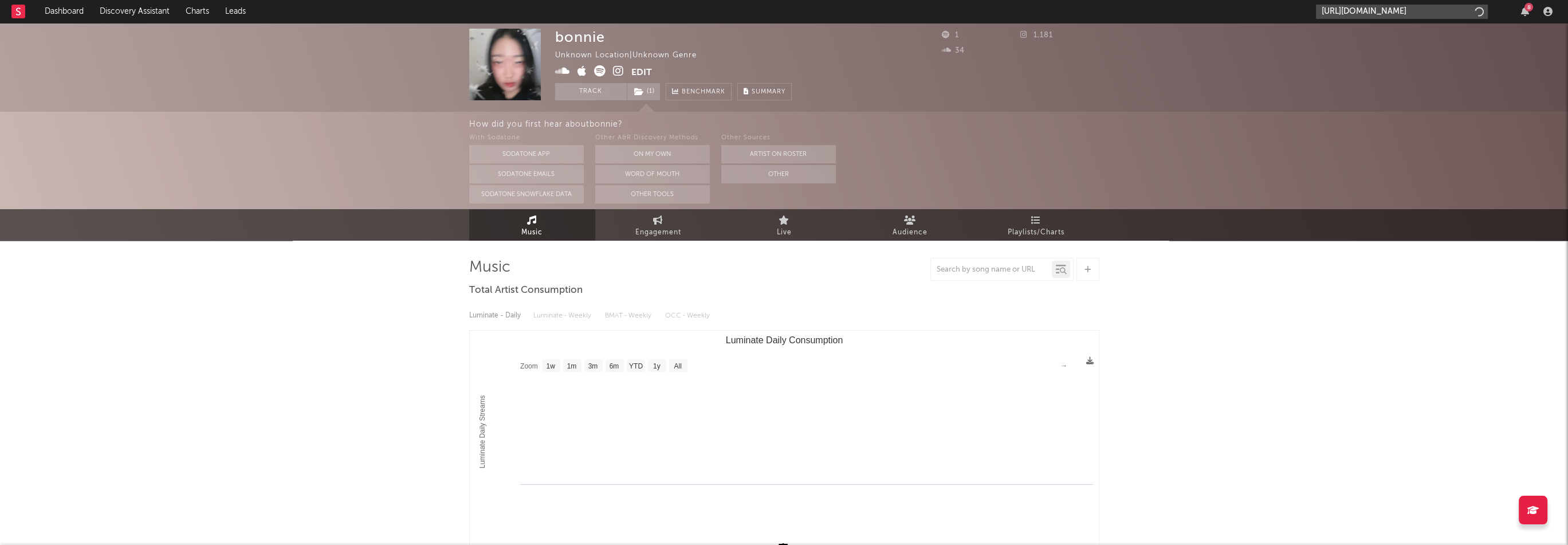
scroll to position [0, 59]
type input "[URL][DOMAIN_NAME]"
click at [1401, 43] on div "SEOA" at bounding box center [1419, 38] width 126 height 14
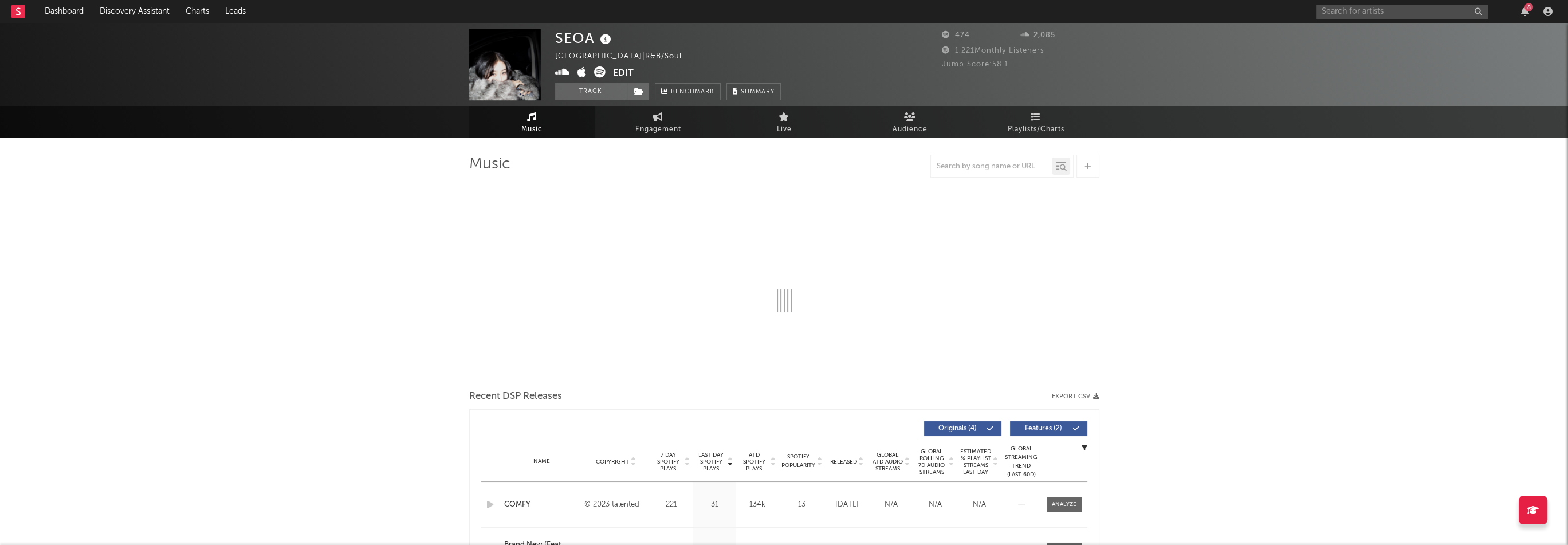
select select "1w"
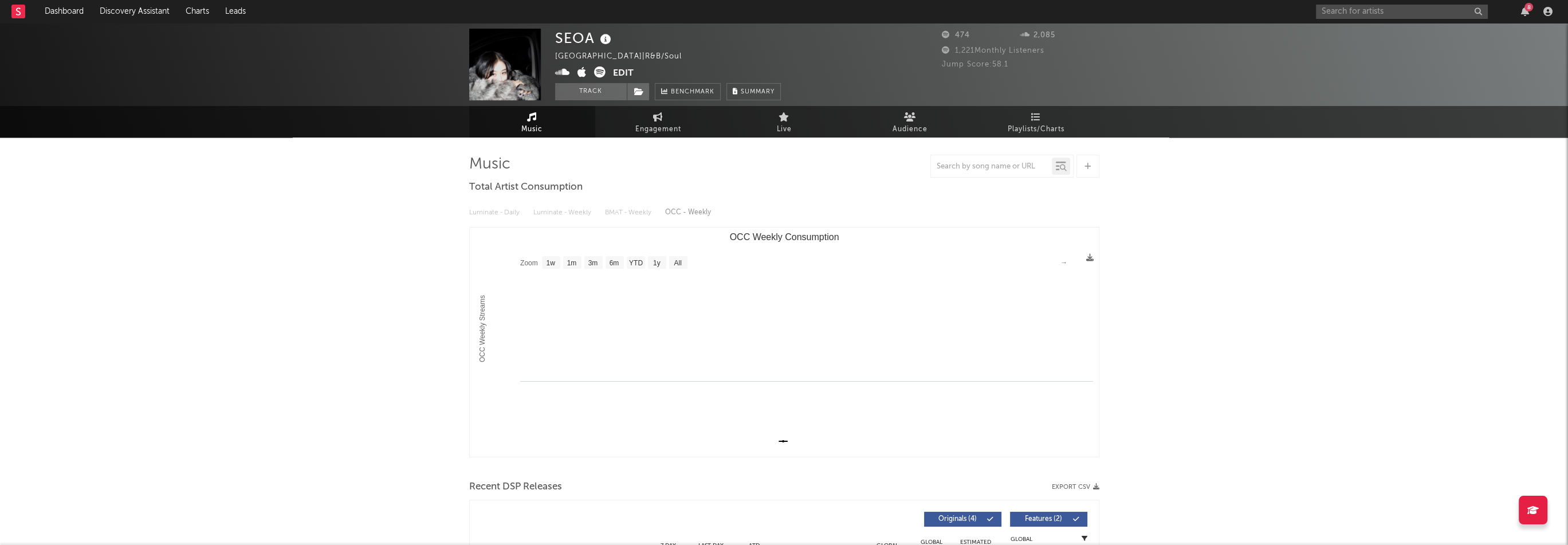
click at [581, 75] on icon at bounding box center [582, 72] width 9 height 11
click at [563, 73] on icon at bounding box center [562, 72] width 15 height 11
click at [622, 72] on button "Edit" at bounding box center [623, 74] width 20 height 15
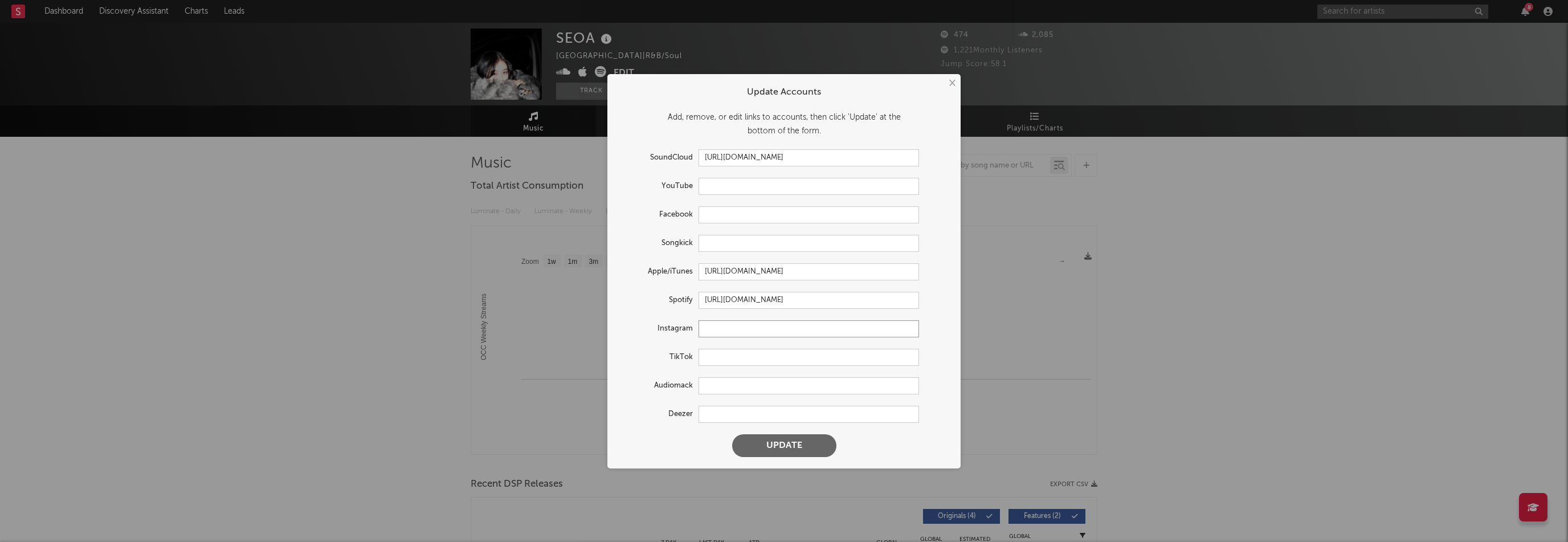
click at [740, 330] on input "text" at bounding box center [809, 329] width 221 height 17
paste input "[URL][DOMAIN_NAME]"
type input "[URL][DOMAIN_NAME]"
click at [788, 453] on button "Update" at bounding box center [784, 445] width 104 height 23
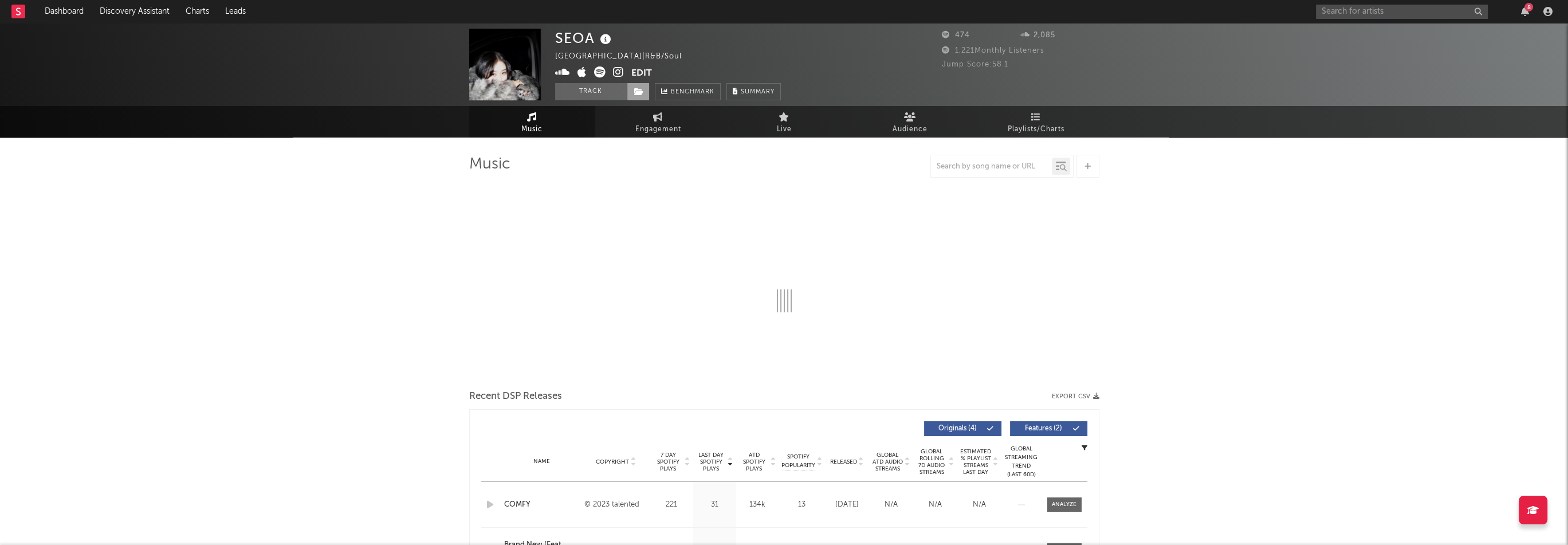
select select "1w"
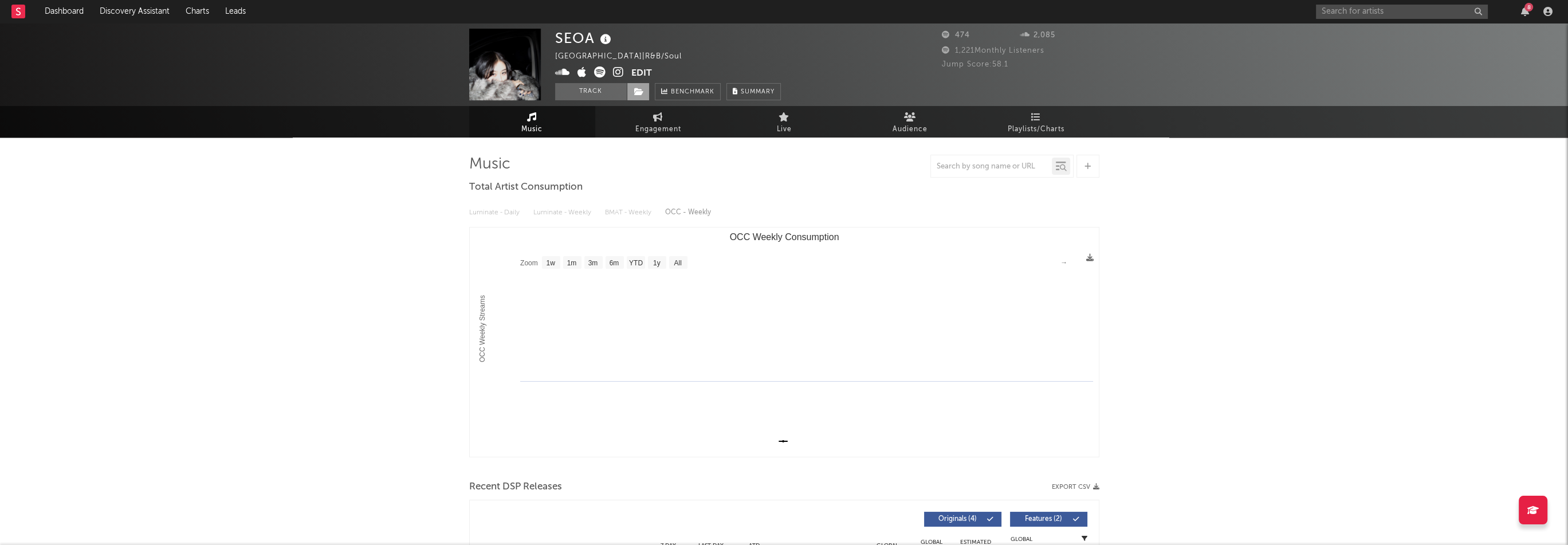
click at [642, 93] on icon at bounding box center [639, 92] width 10 height 8
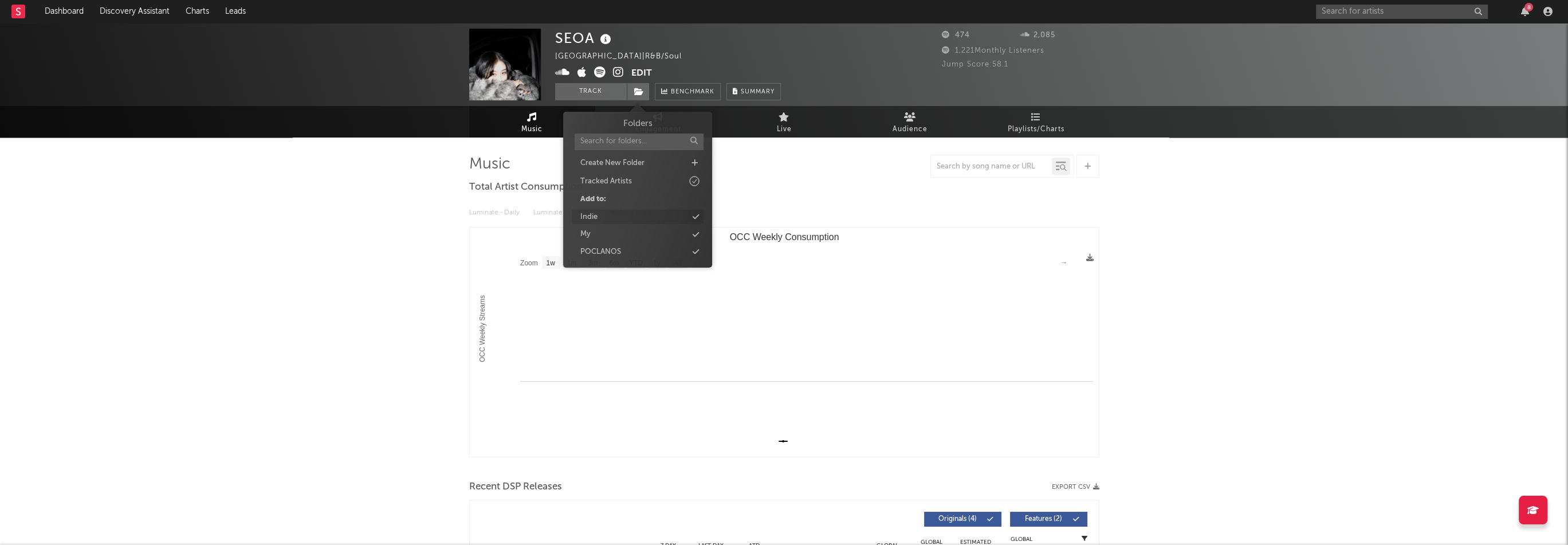
click at [610, 217] on div "Indie" at bounding box center [637, 217] width 132 height 15
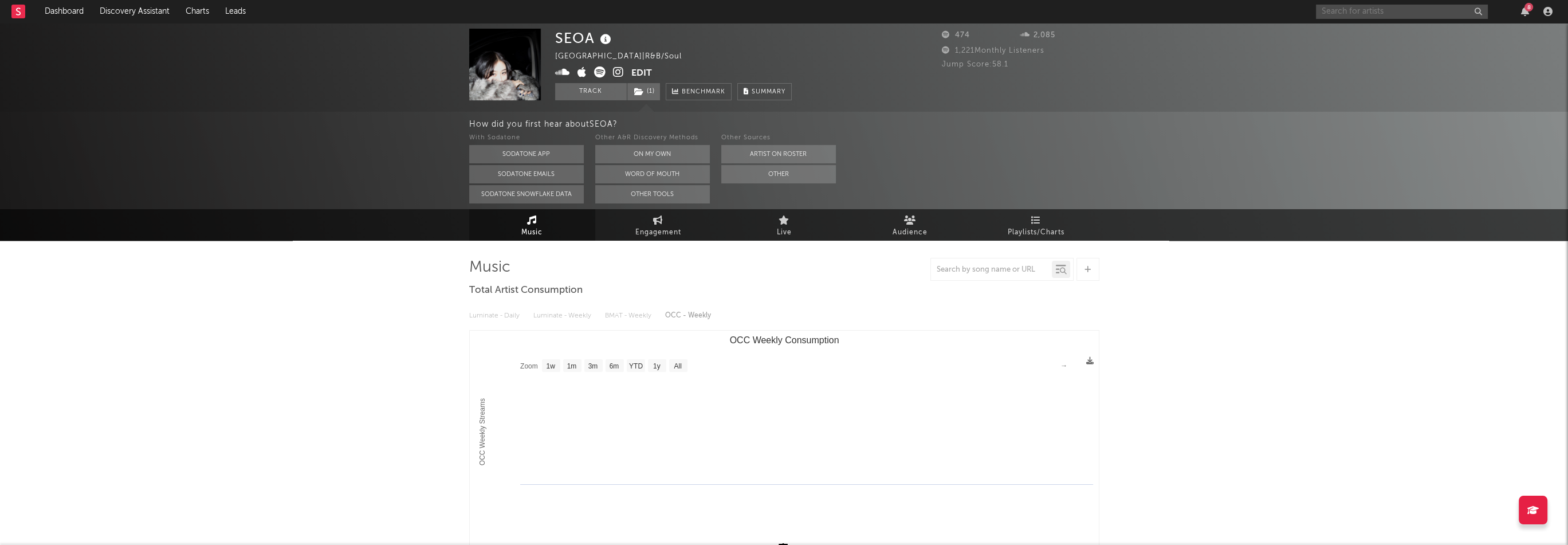
click at [1317, 11] on input "text" at bounding box center [1402, 12] width 172 height 15
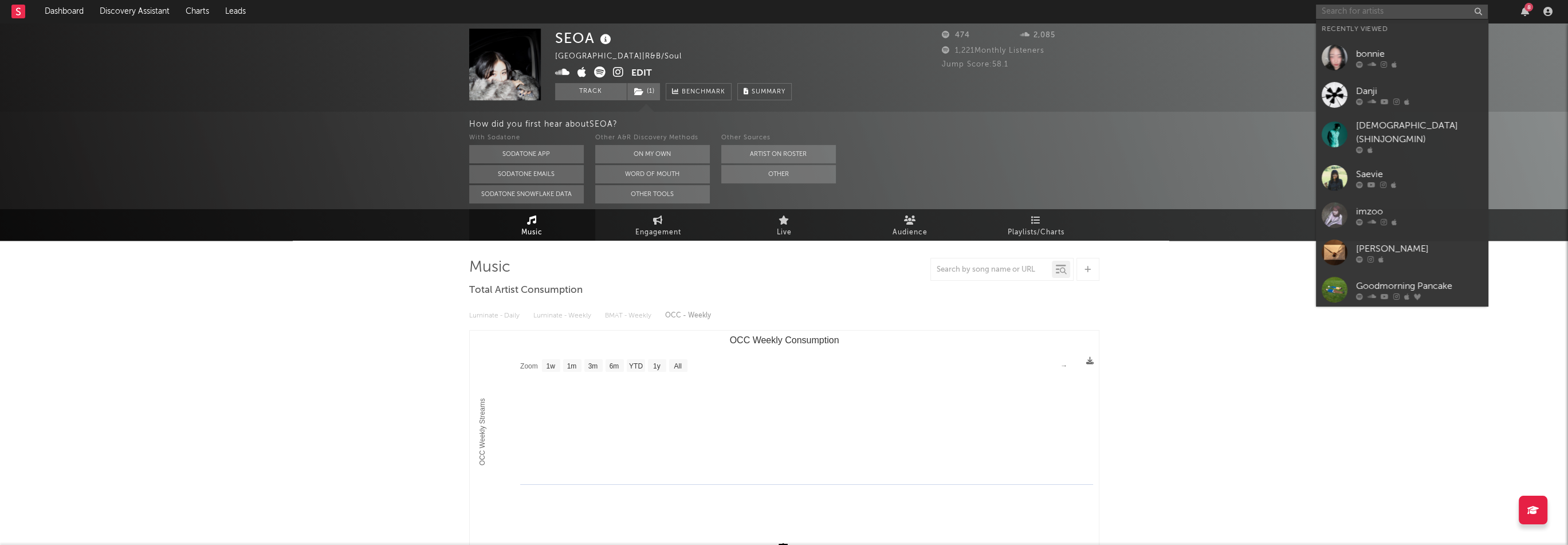
paste input "[URL][DOMAIN_NAME]"
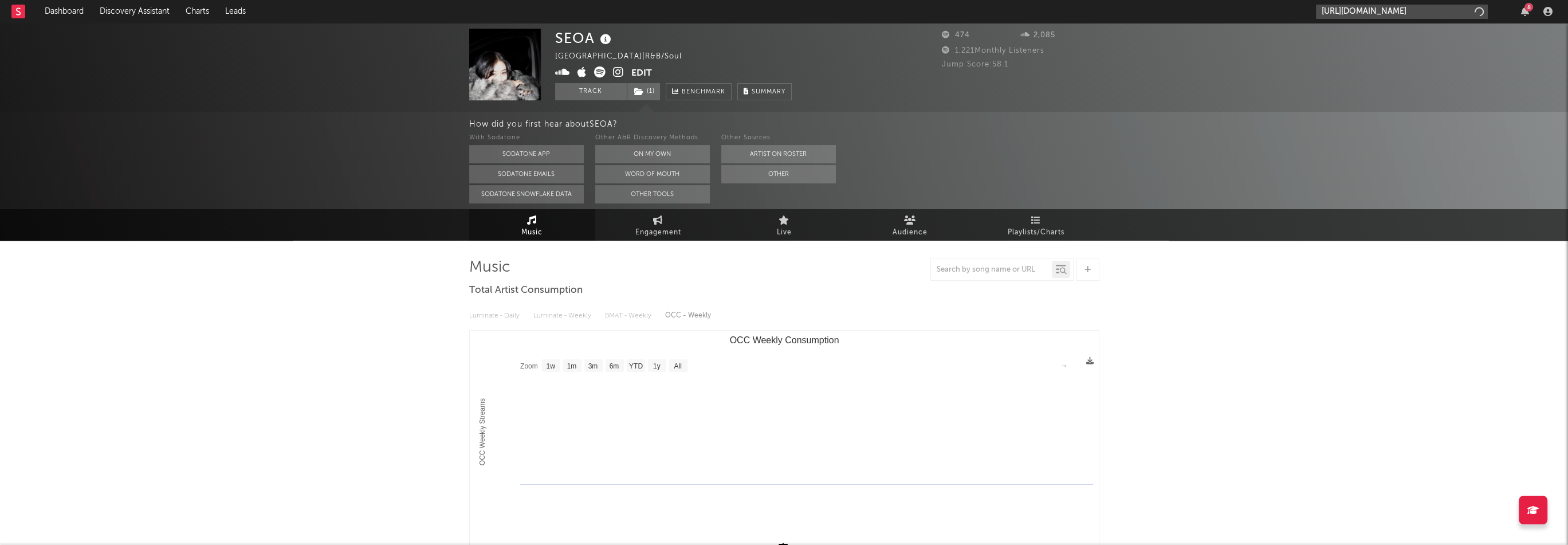
scroll to position [0, 76]
type input "[URL][DOMAIN_NAME]"
click at [1373, 38] on div "Hippie Kunda" at bounding box center [1419, 38] width 126 height 14
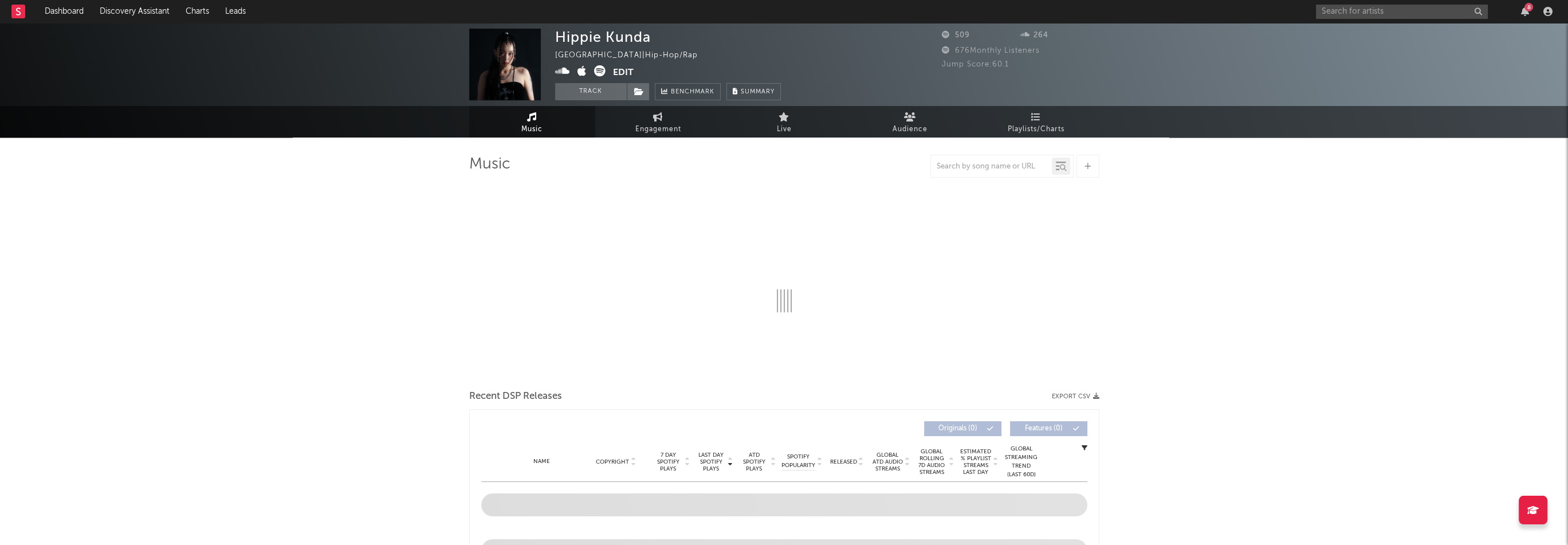
click at [587, 38] on div "Hippie Kunda" at bounding box center [603, 36] width 96 height 16
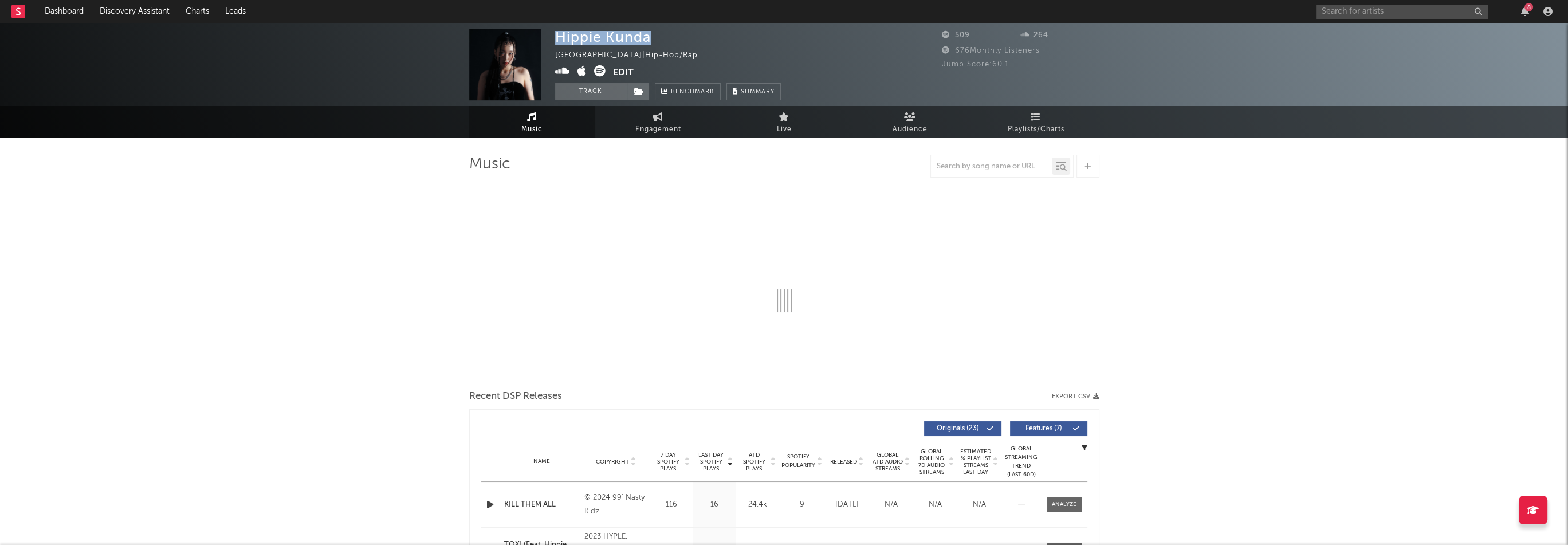
copy div "Hippie Kunda"
select select "1w"
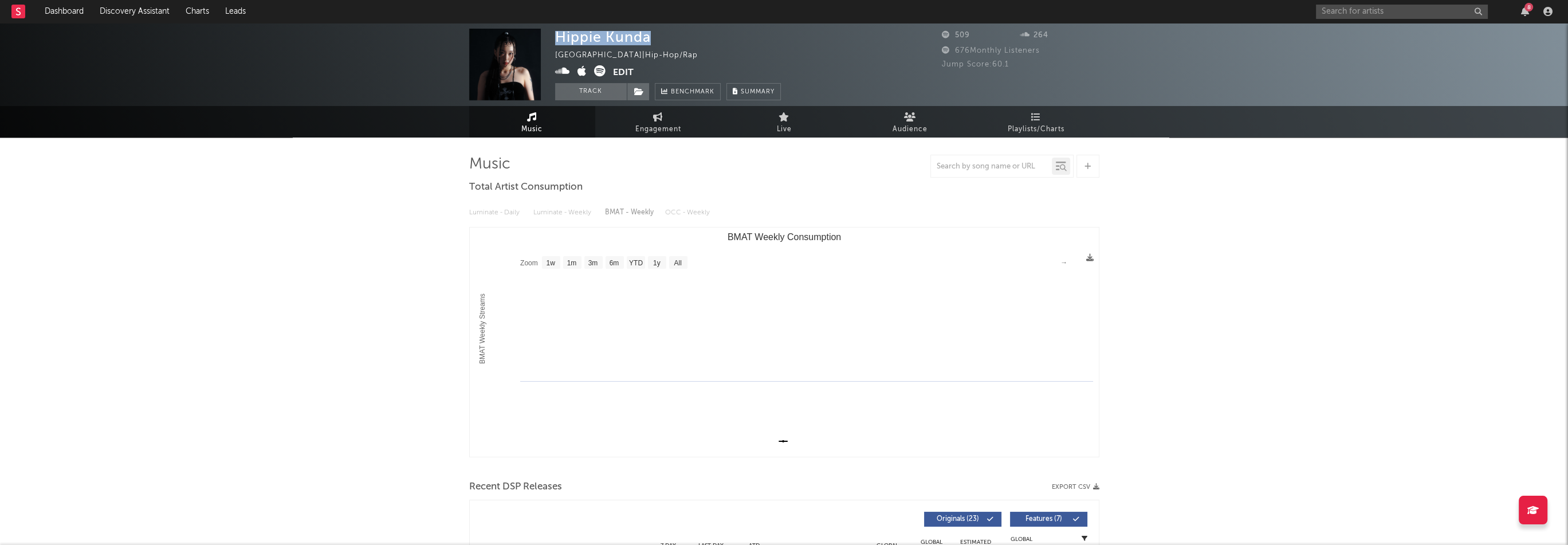
click at [584, 71] on icon at bounding box center [582, 71] width 9 height 11
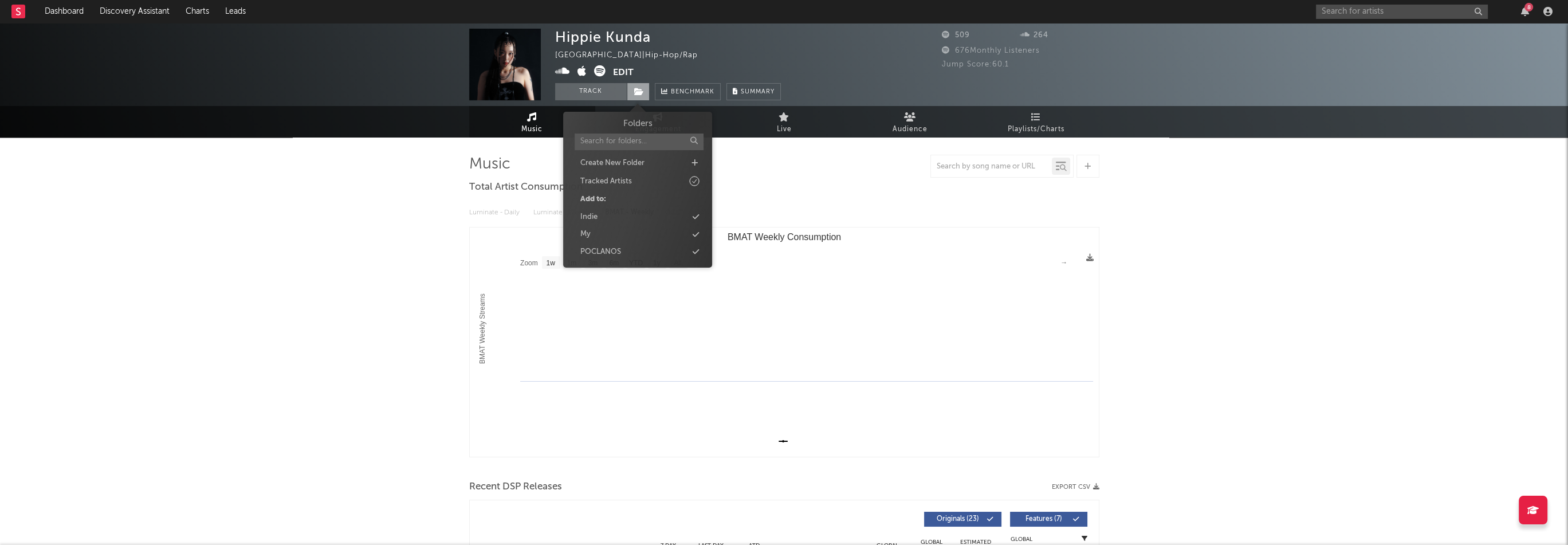
click at [636, 90] on icon at bounding box center [639, 92] width 10 height 8
click at [618, 217] on div "Indie" at bounding box center [637, 217] width 132 height 15
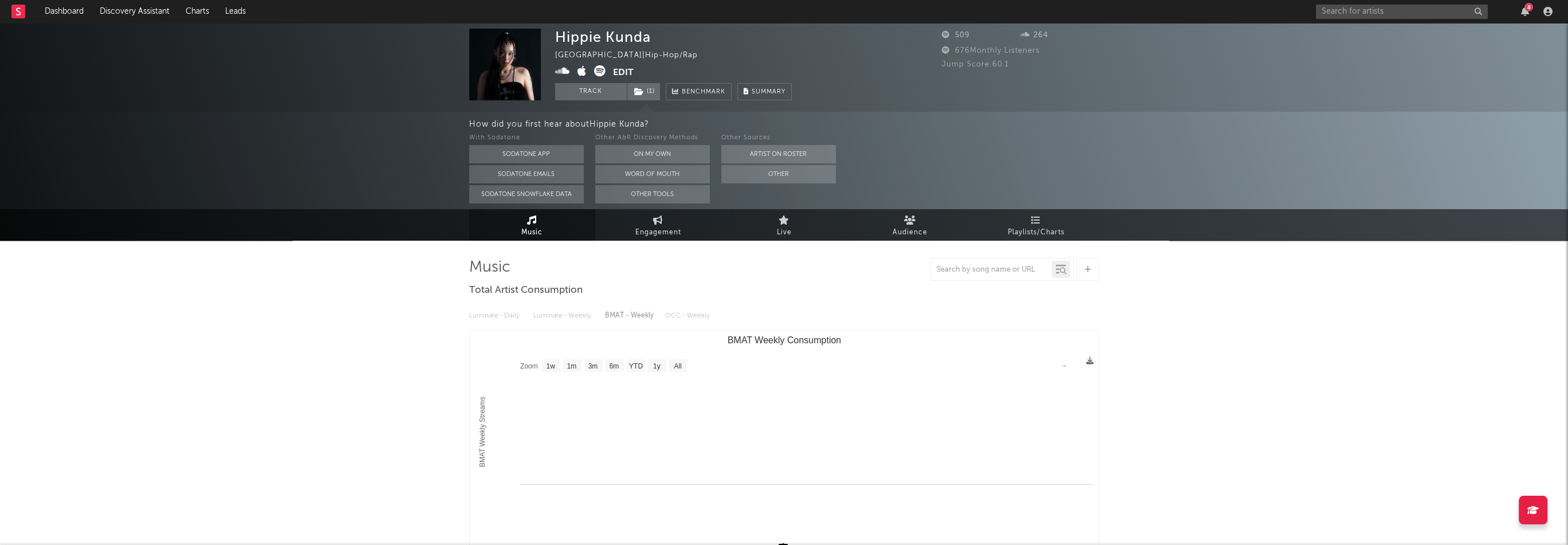
click at [631, 74] on button "Edit" at bounding box center [623, 73] width 20 height 15
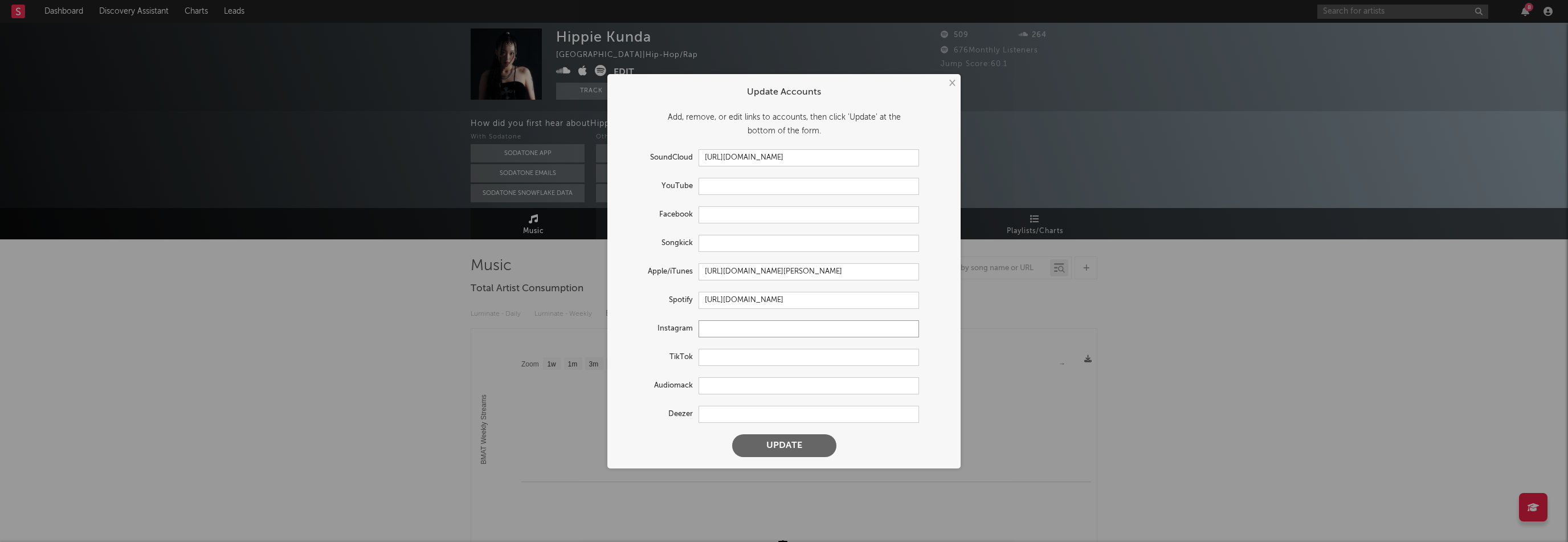
click at [715, 333] on input "text" at bounding box center [809, 329] width 221 height 17
paste input "[URL][DOMAIN_NAME]"
type input "[URL][DOMAIN_NAME]"
click at [823, 444] on button "Update" at bounding box center [784, 445] width 104 height 23
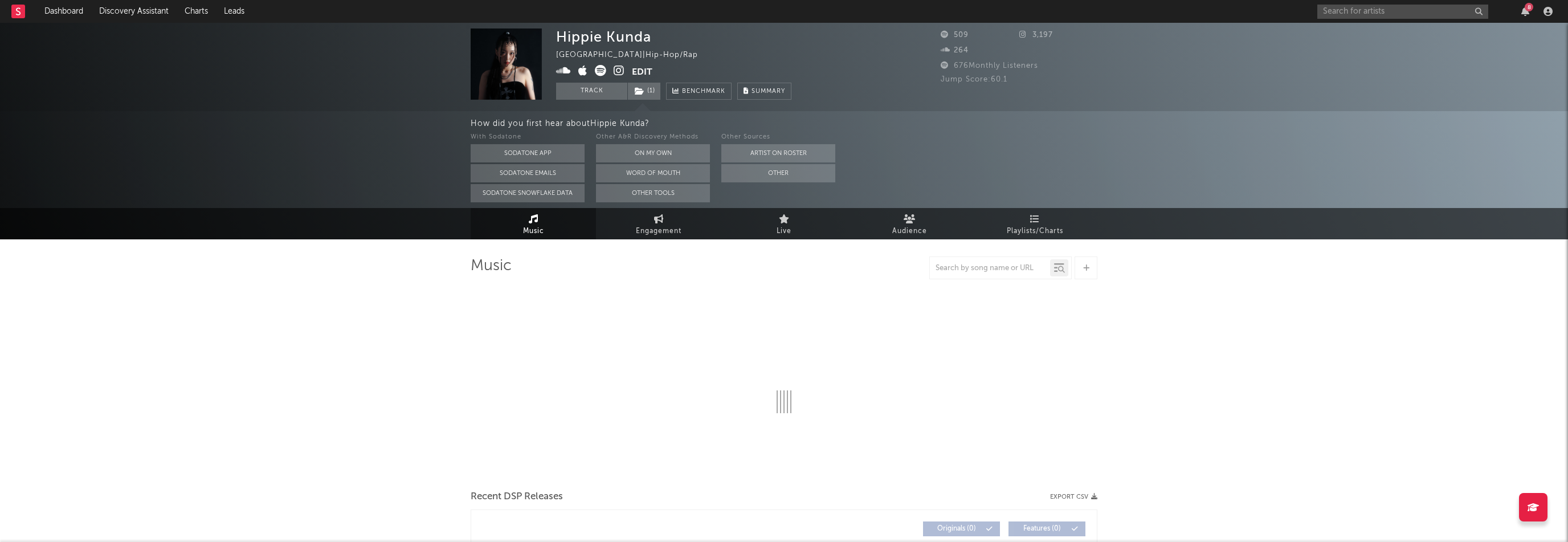
select select "1w"
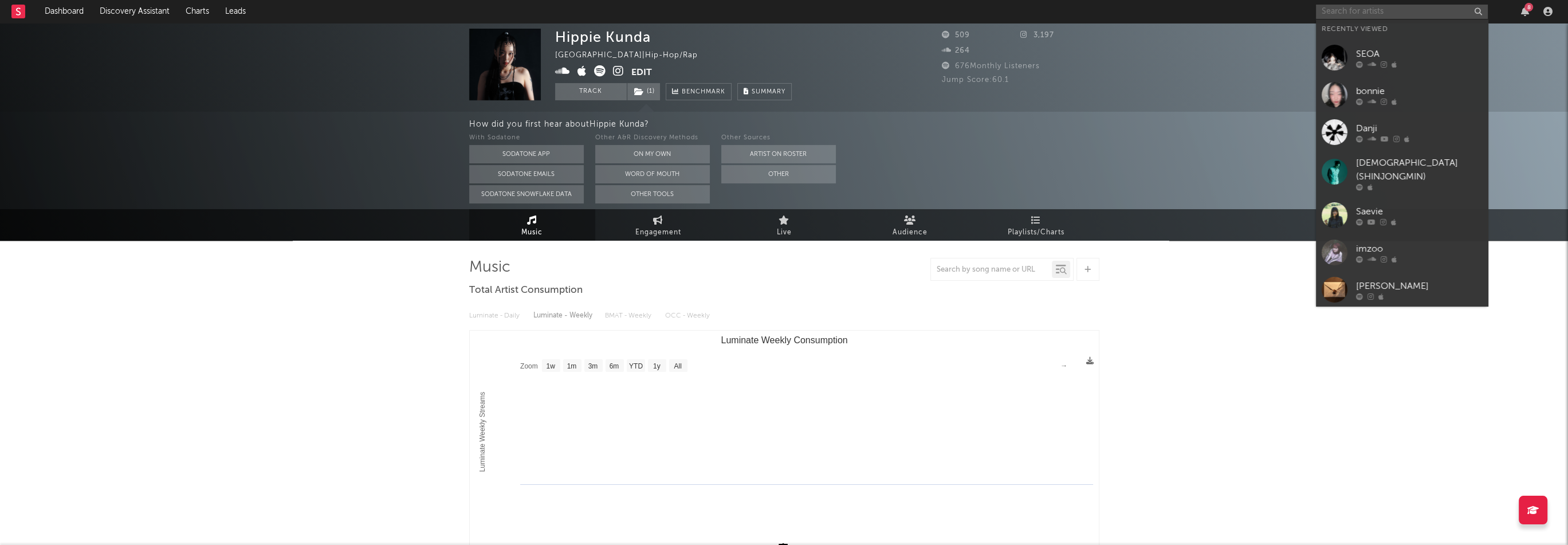
click at [1363, 10] on input "text" at bounding box center [1402, 12] width 172 height 15
paste input "[URL][DOMAIN_NAME]"
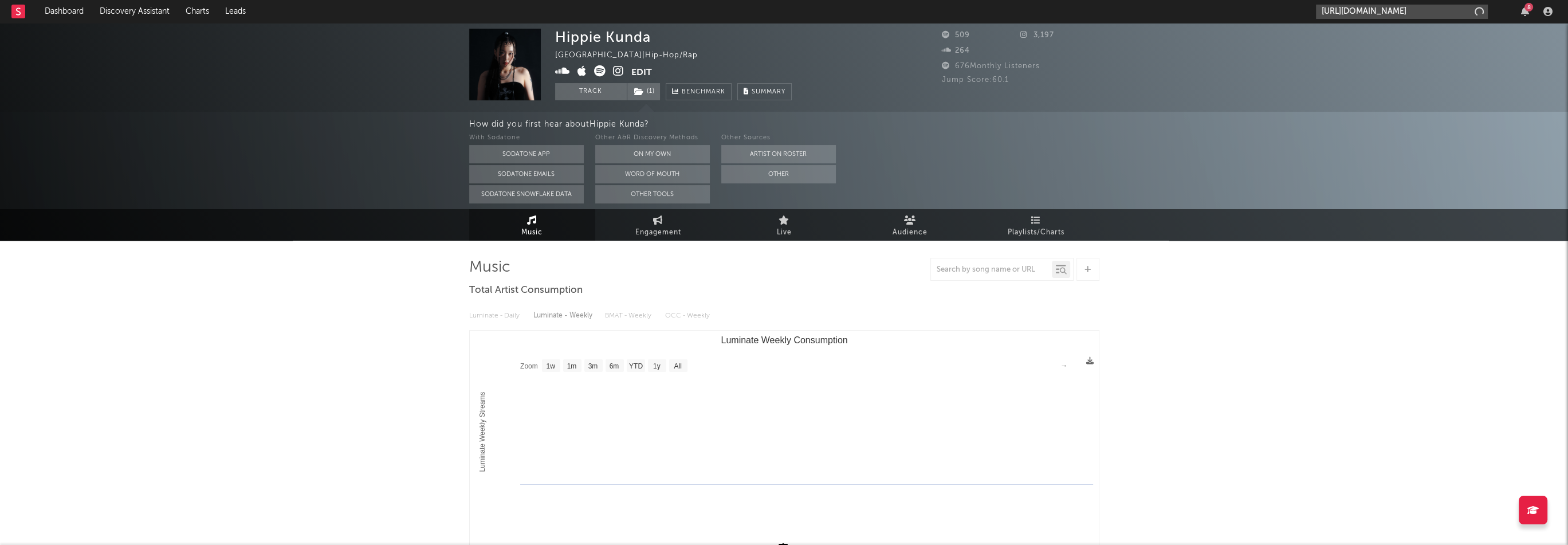
scroll to position [0, 67]
type input "[URL][DOMAIN_NAME]"
drag, startPoint x: 1361, startPoint y: 32, endPoint x: 1309, endPoint y: 51, distance: 55.4
click at [1361, 32] on div "Jicheon" at bounding box center [1419, 38] width 126 height 14
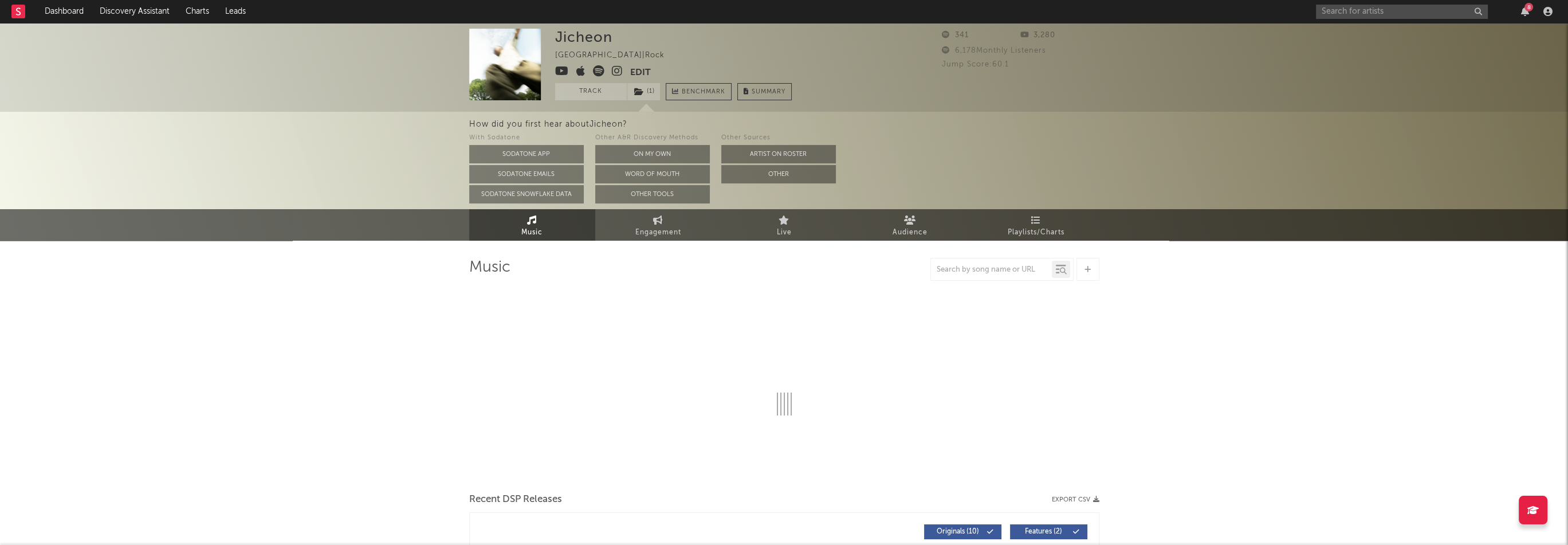
select select "1w"
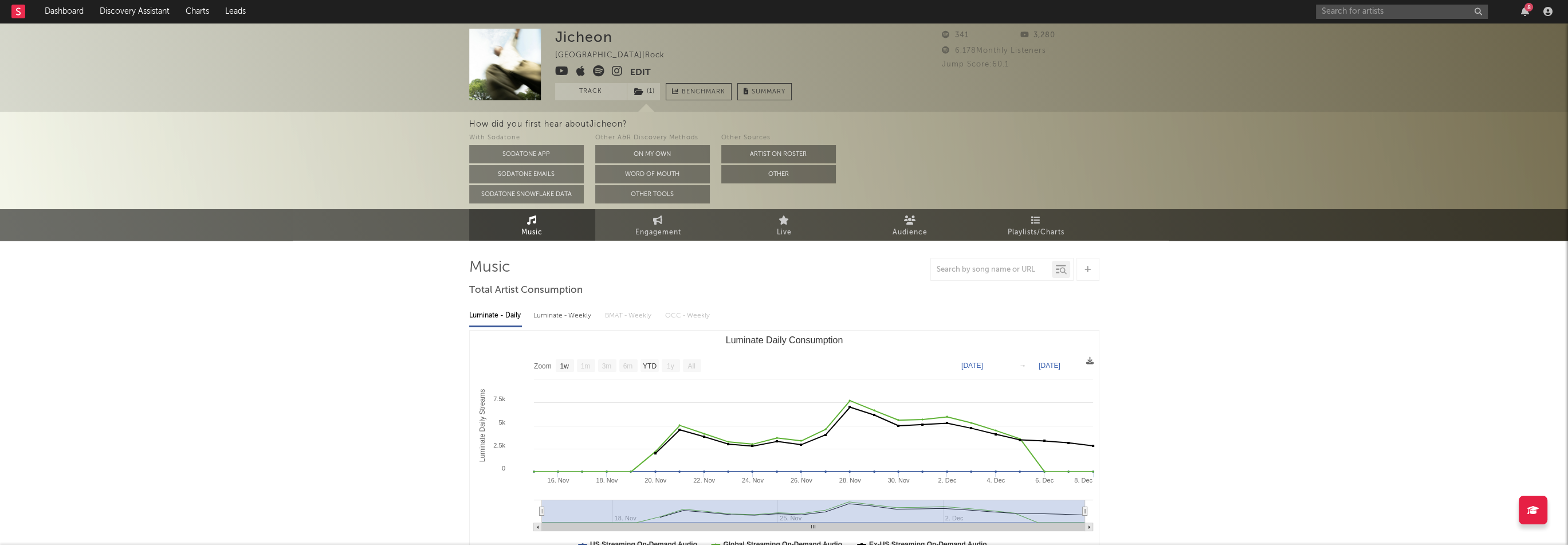
click at [581, 73] on icon at bounding box center [581, 71] width 9 height 11
click at [618, 68] on icon at bounding box center [617, 71] width 11 height 11
click at [651, 93] on span "( 1 )" at bounding box center [643, 92] width 34 height 17
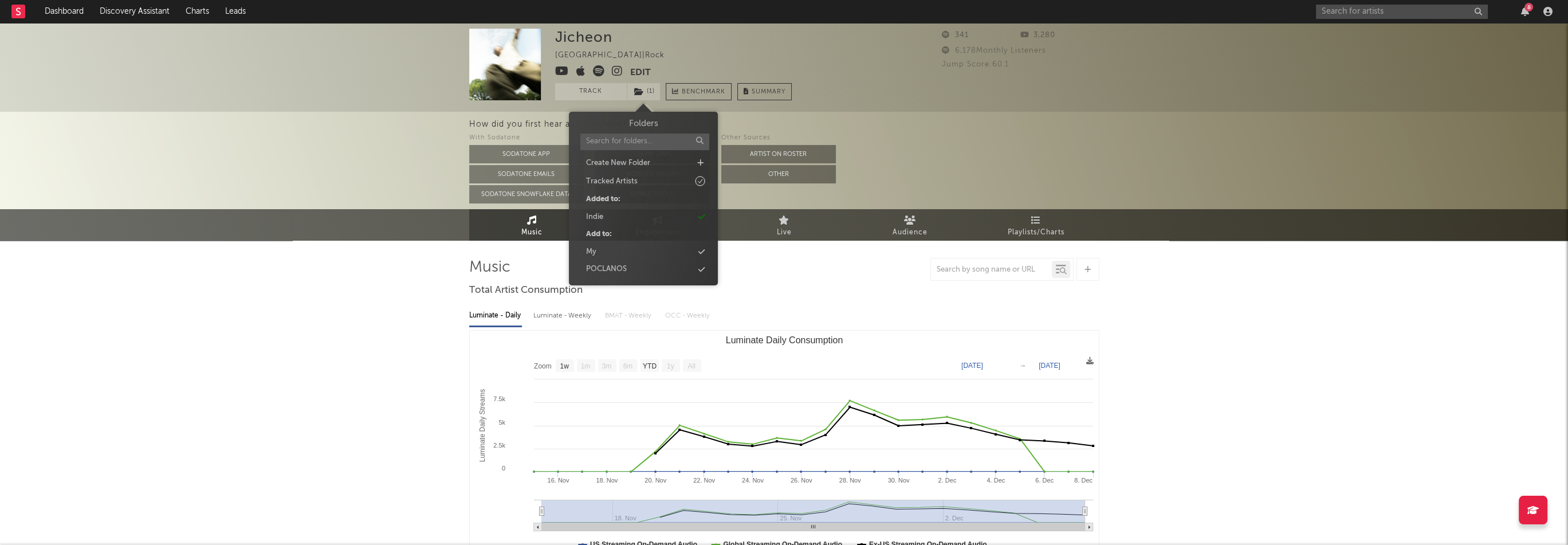
click at [707, 59] on div "Jicheon [GEOGRAPHIC_DATA] | Rock Edit Track ( 1 ) Benchmark Summary" at bounding box center [673, 64] width 237 height 72
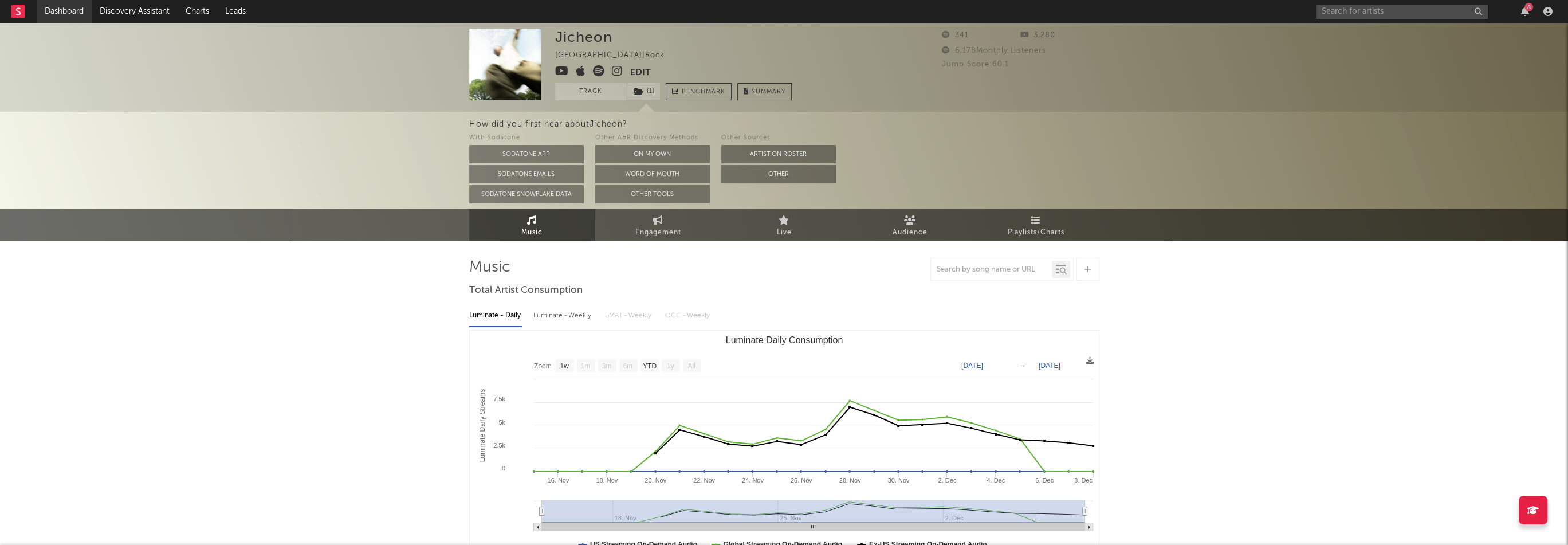
click at [69, 13] on link "Dashboard" at bounding box center [64, 11] width 55 height 23
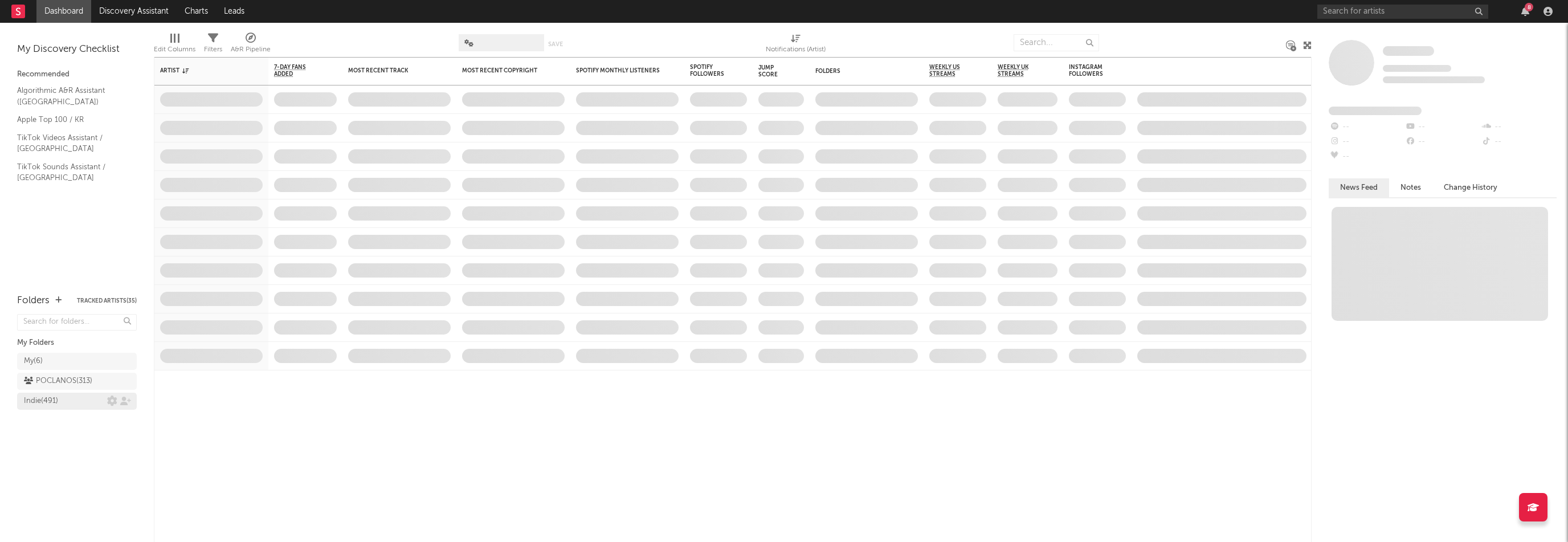
click at [64, 400] on div "Indie ( 491 )" at bounding box center [65, 401] width 83 height 14
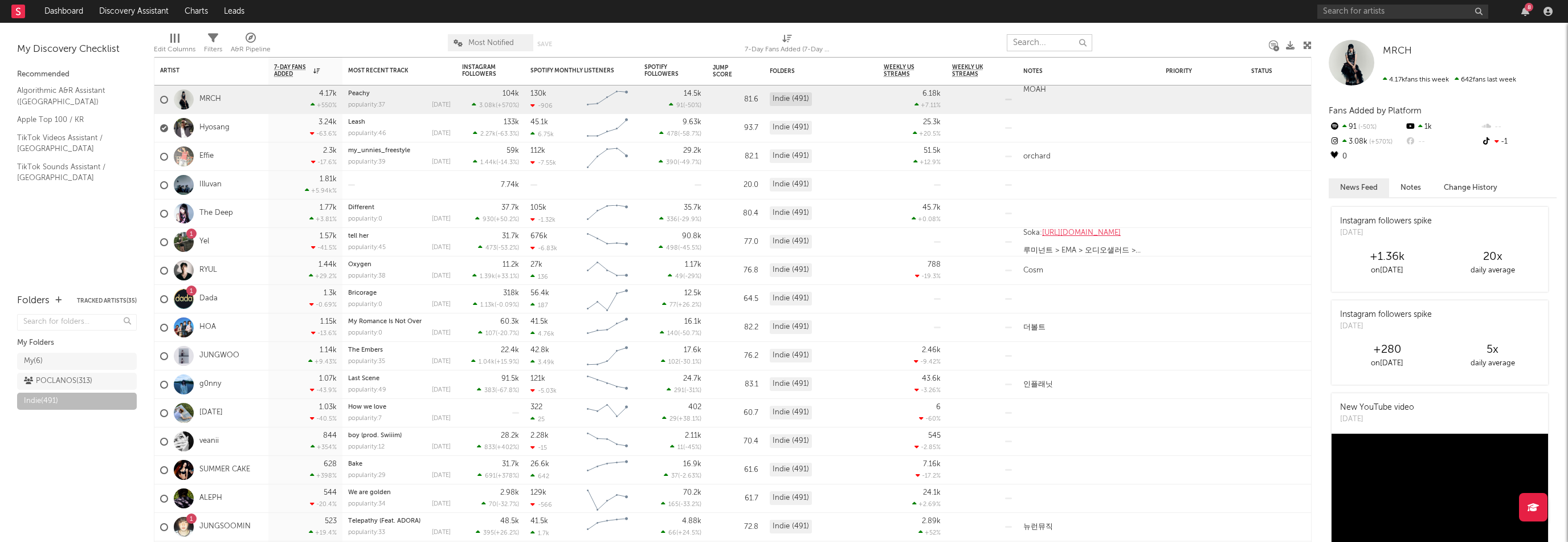
click at [1050, 45] on input "text" at bounding box center [1049, 43] width 85 height 17
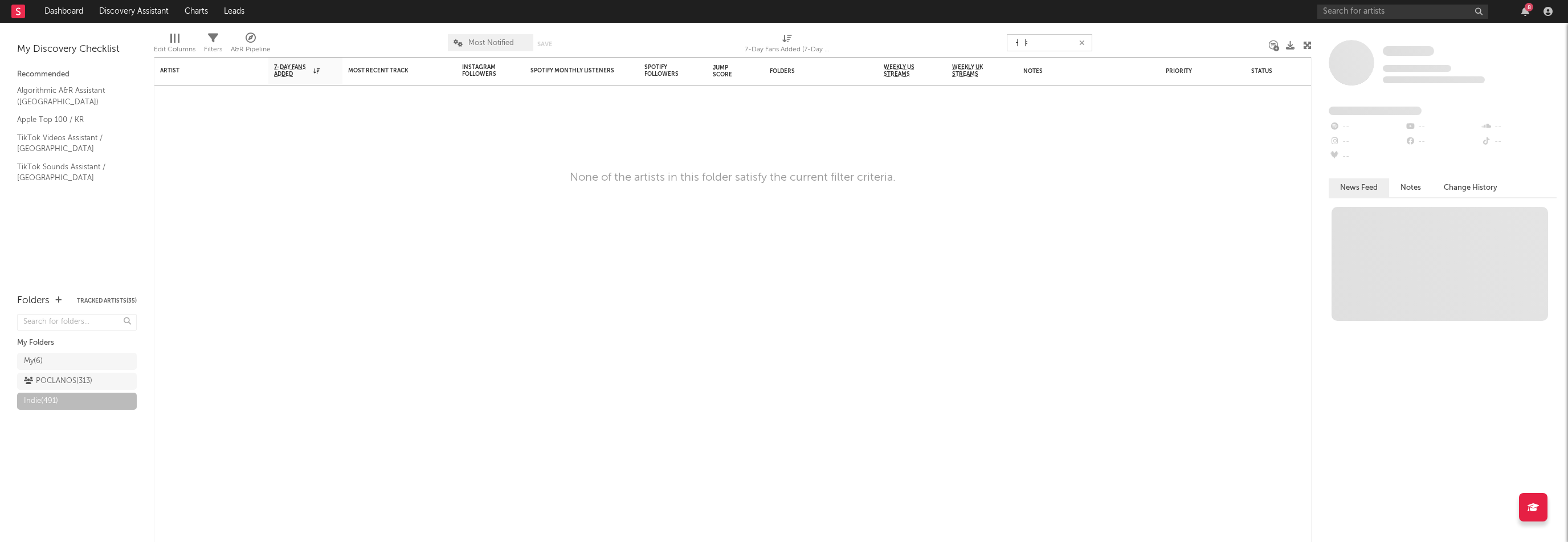
type input "ㅓ"
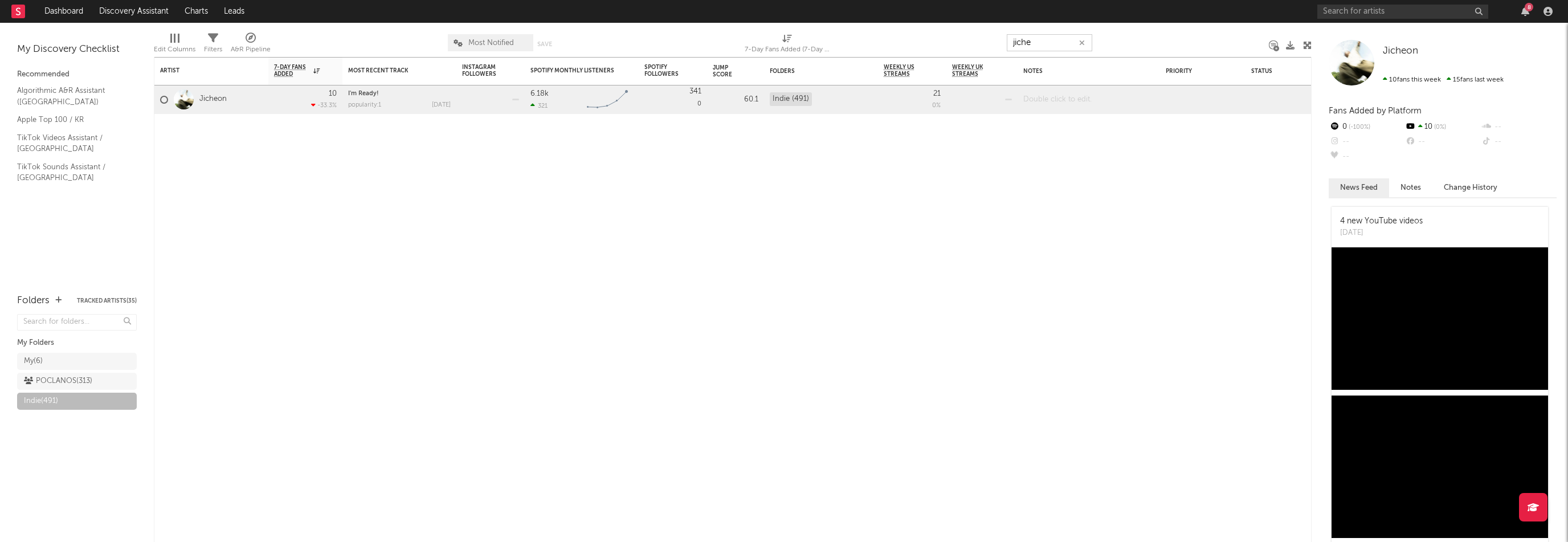
type input "jiche"
click at [1047, 105] on div at bounding box center [1088, 99] width 142 height 28
paste div
